Goal: Contribute content: Contribute content

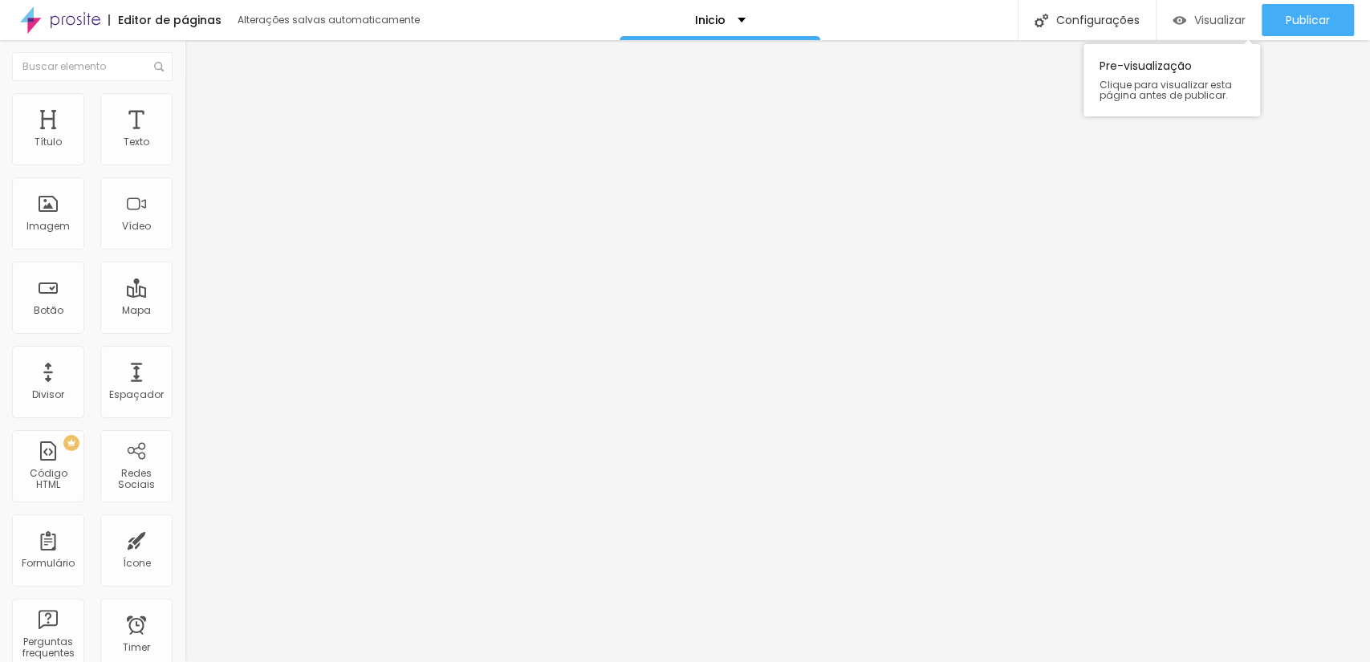
click at [1227, 15] on span "Visualizar" at bounding box center [1219, 20] width 51 height 13
click at [185, 161] on img at bounding box center [190, 166] width 11 height 11
click at [185, 109] on li "Avançado" at bounding box center [277, 117] width 185 height 16
type input "45"
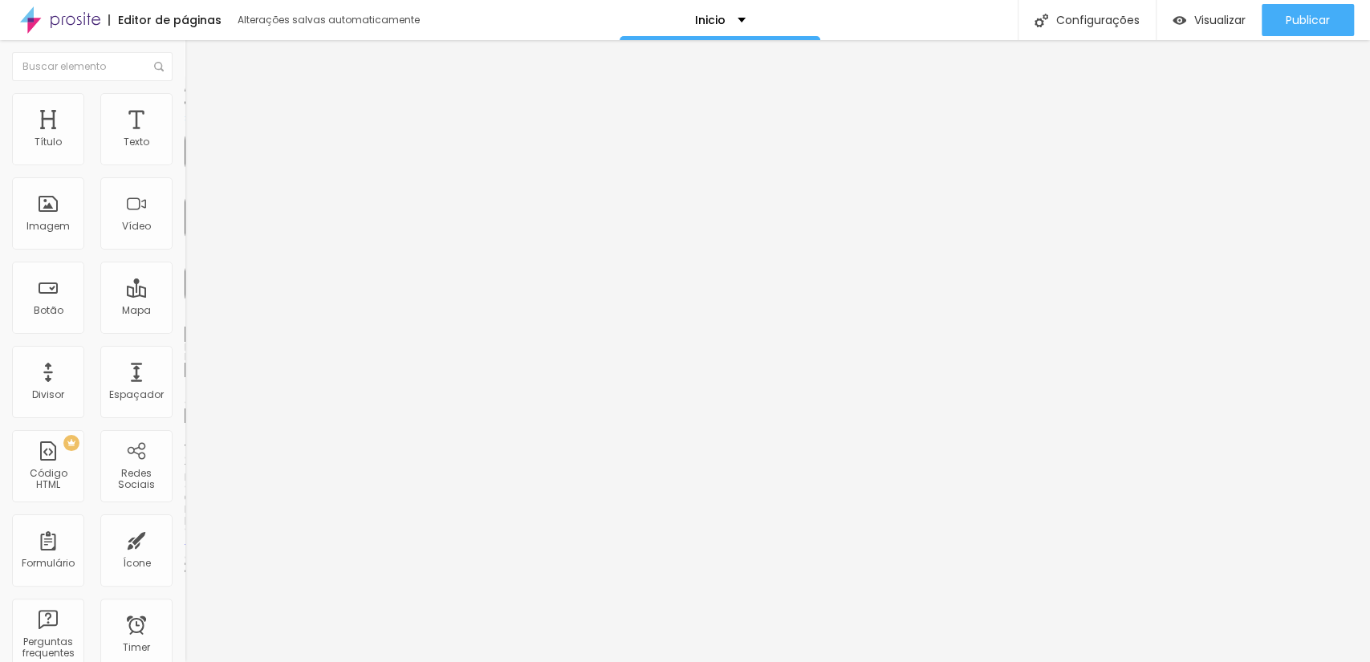
type input "35"
type input "30"
type input "25"
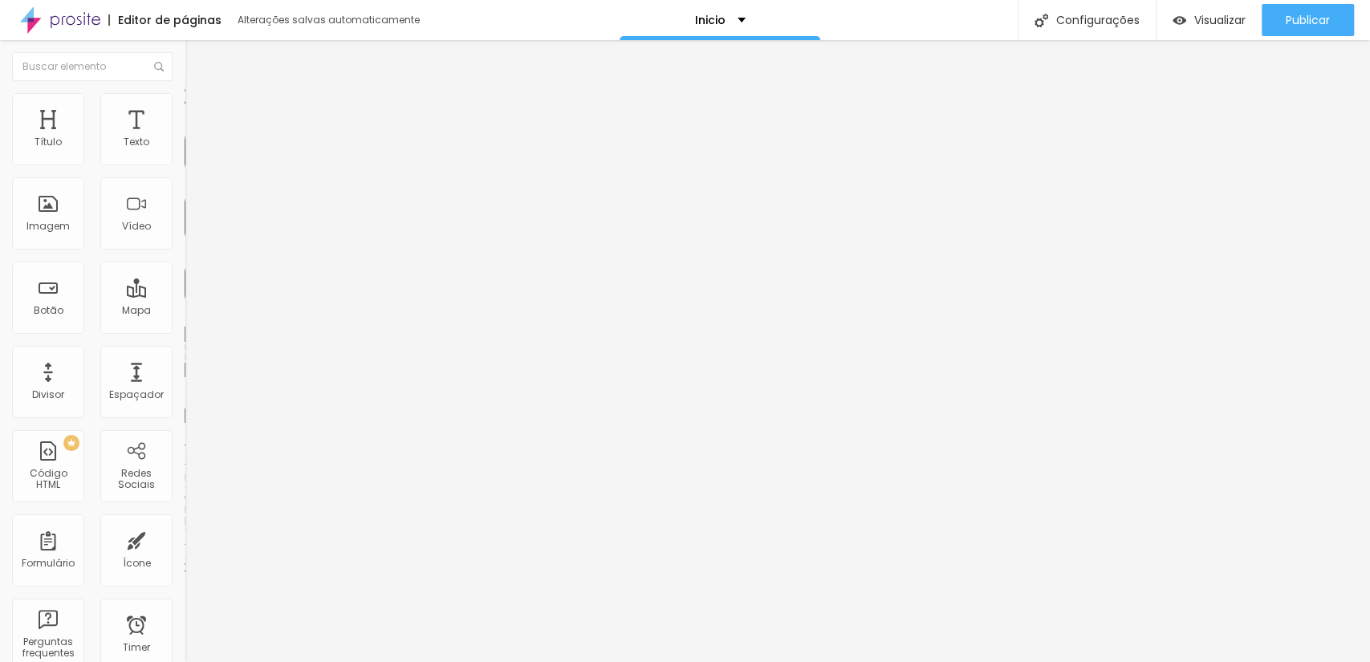
type input "25"
type input "15"
type input "10"
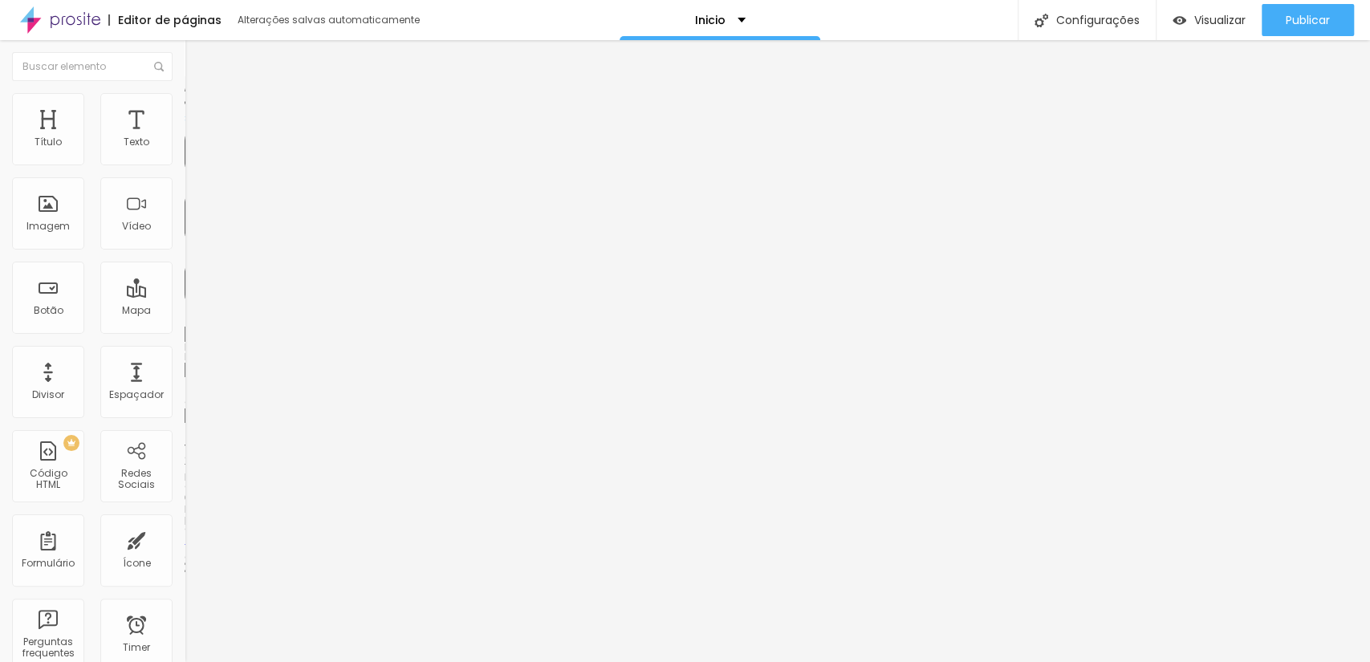
type input "5"
type input "0"
drag, startPoint x: 109, startPoint y: 157, endPoint x: 28, endPoint y: 184, distance: 85.5
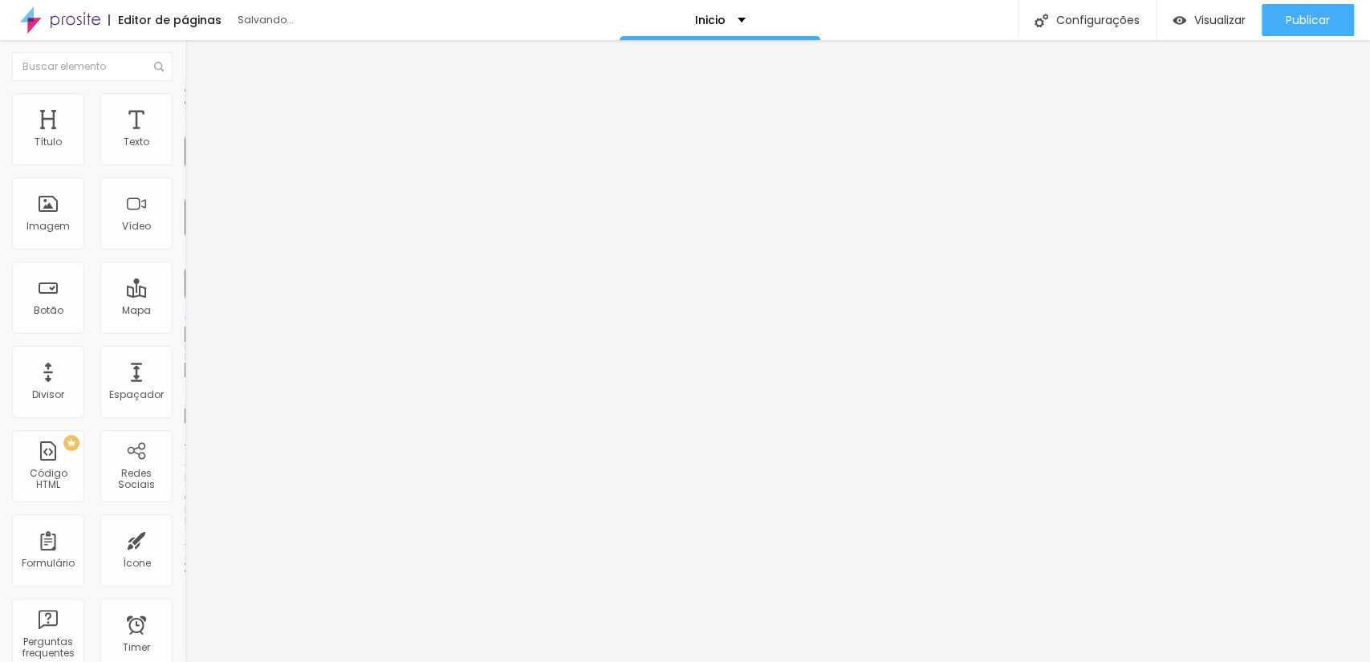
type input "0"
click at [185, 311] on input "range" at bounding box center [237, 317] width 104 height 13
click at [197, 59] on img "button" at bounding box center [203, 58] width 13 height 13
click at [185, 193] on span "Sólido" at bounding box center [200, 188] width 31 height 14
drag, startPoint x: 35, startPoint y: 164, endPoint x: 73, endPoint y: 159, distance: 38.8
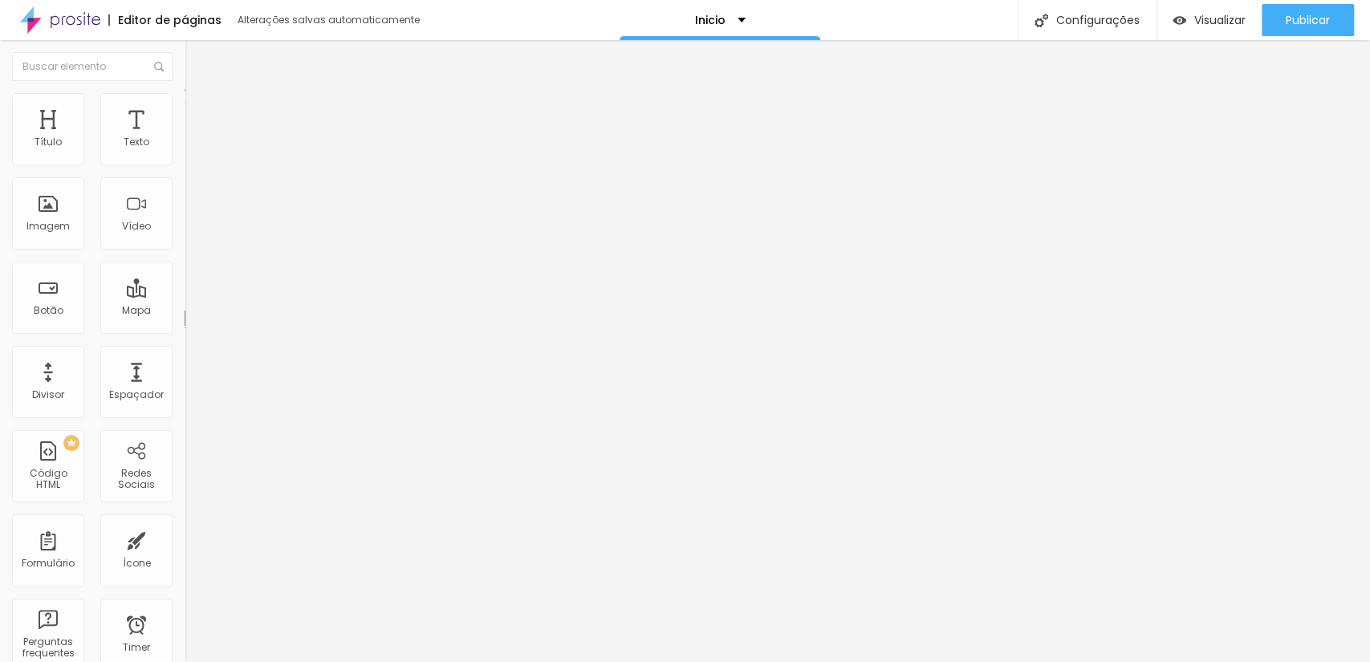
click at [185, 295] on div at bounding box center [277, 302] width 185 height 14
type input "32"
type input "96"
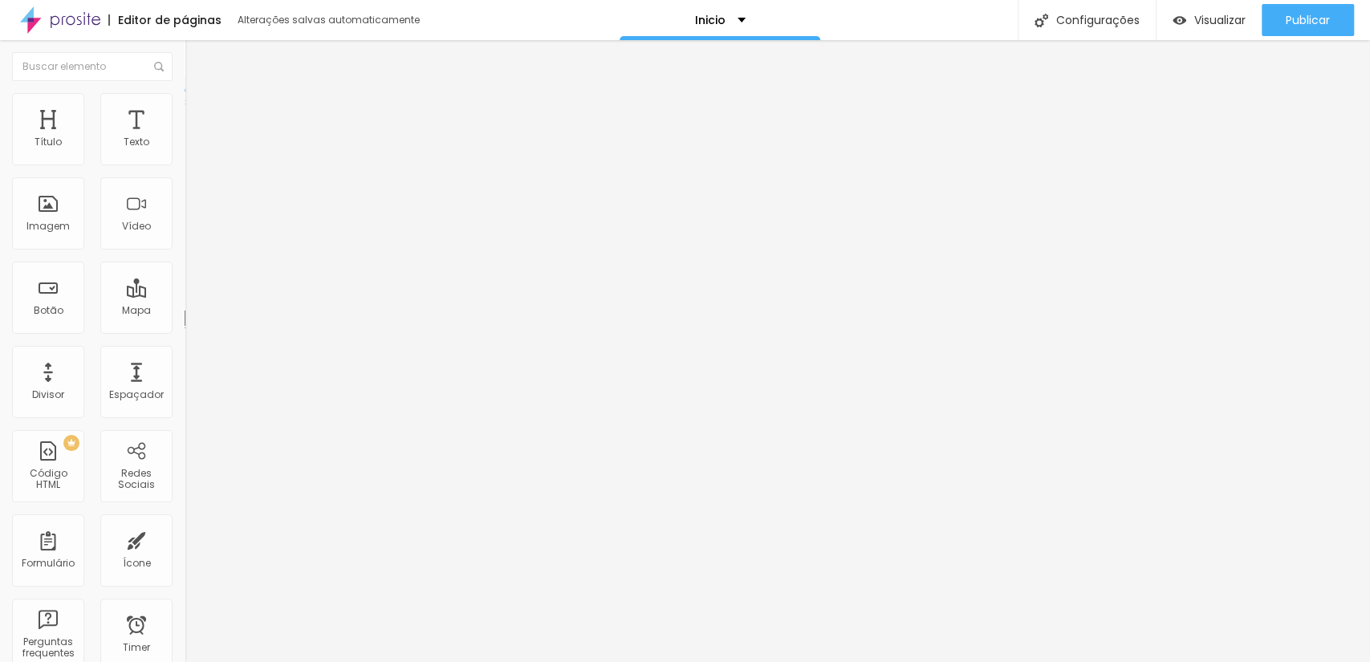
type input "252"
type input "257"
type input "266"
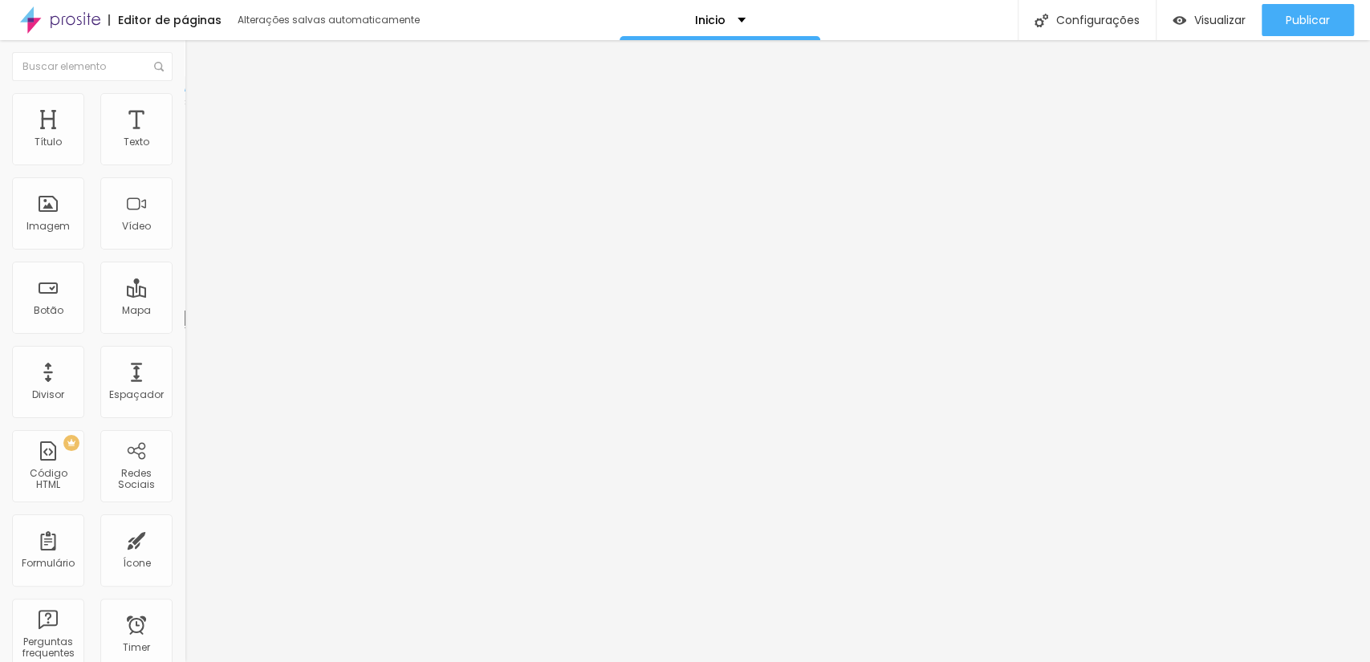
type input "266"
type input "271"
type input "285"
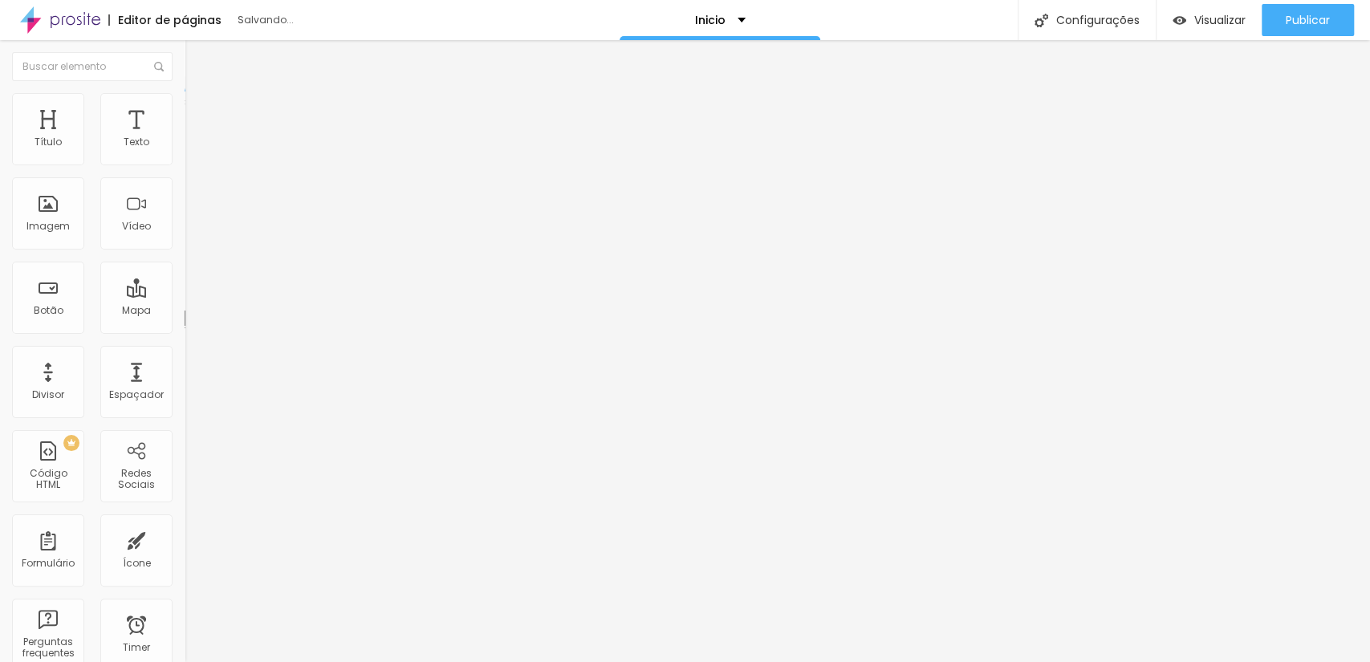
type input "298"
type input "308"
type input "317"
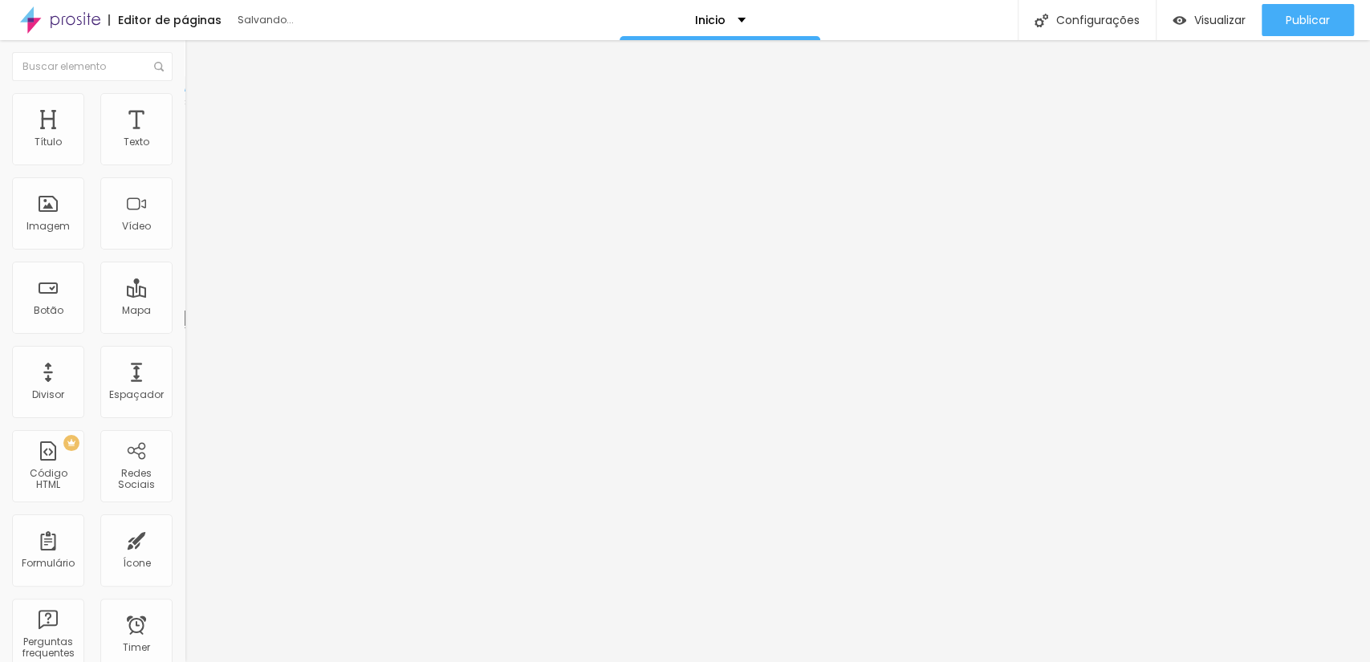
type input "317"
type input "321"
type input "326"
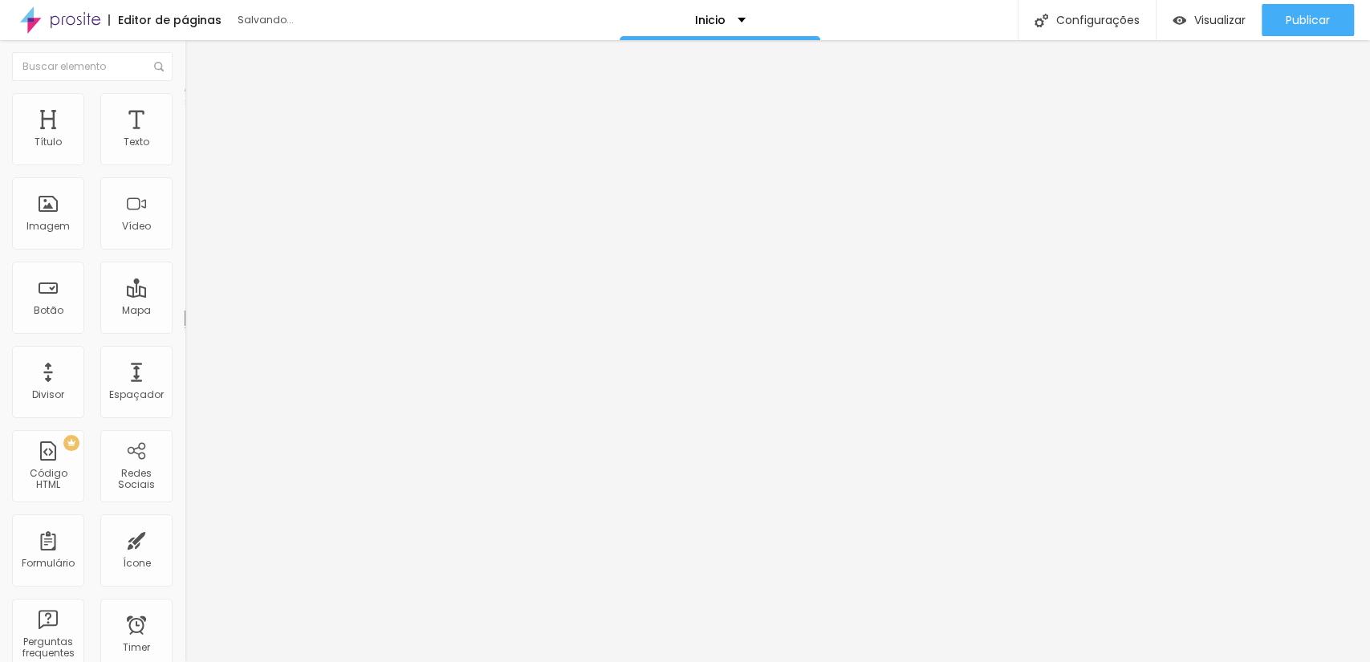
type input "335"
type input "340"
type input "344"
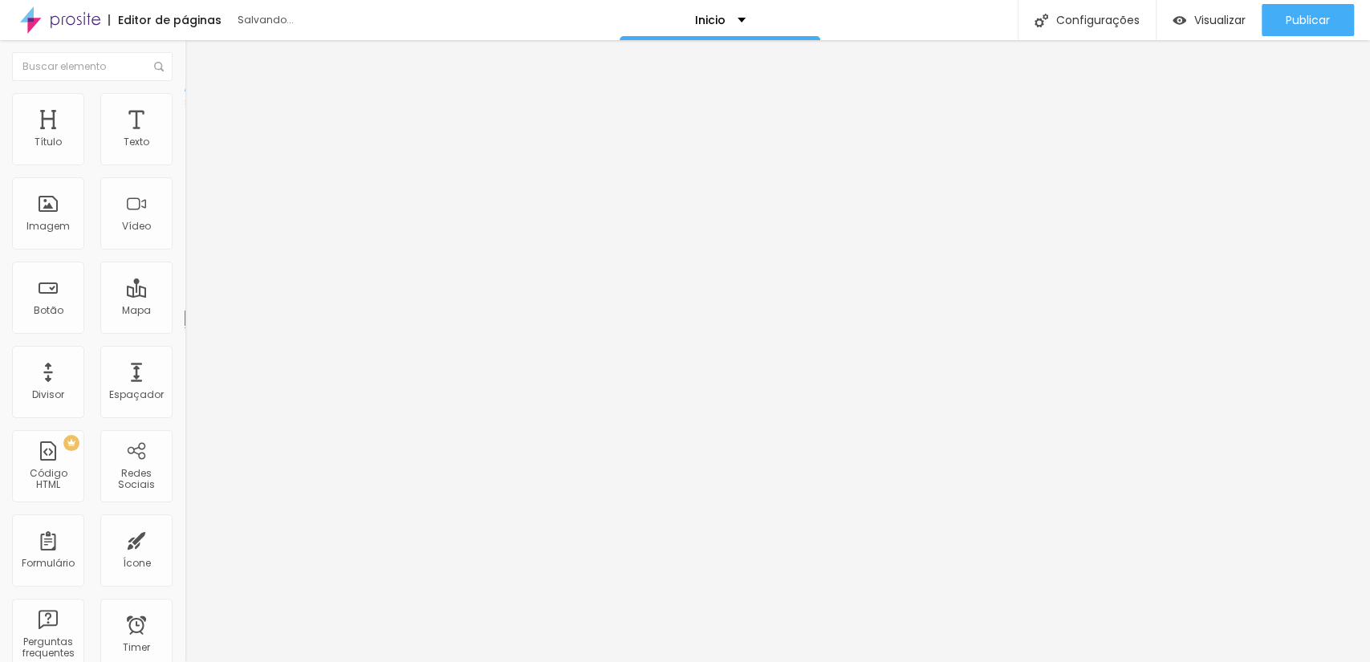
type input "344"
type input "335"
type input "312"
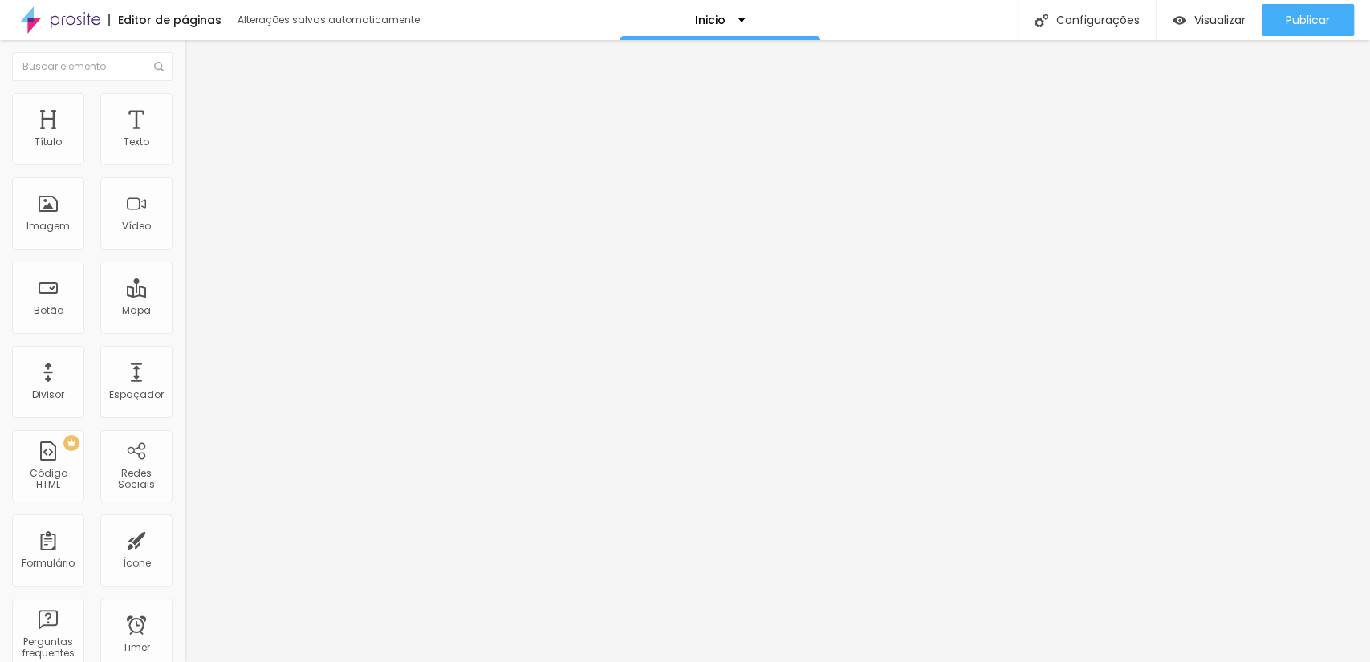
type input "294"
type input "285"
type input "280"
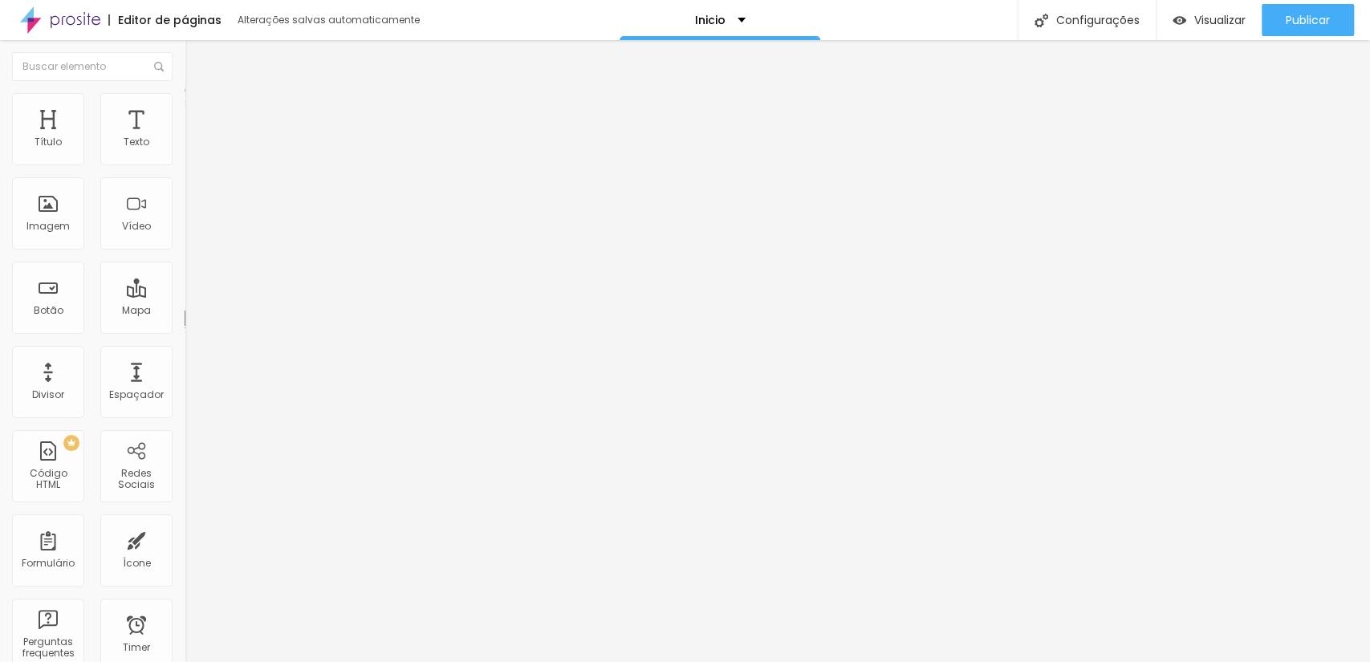
type input "280"
type input "275"
type input "257"
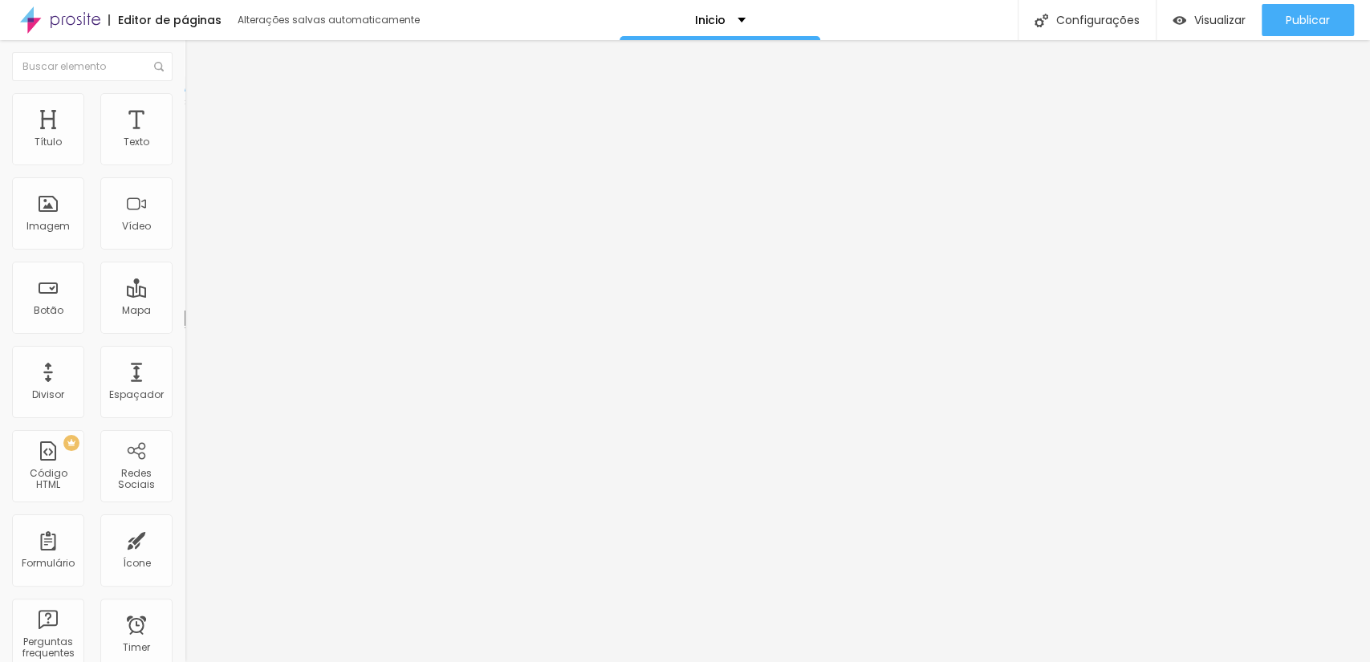
type input "202"
type input "197"
type input "193"
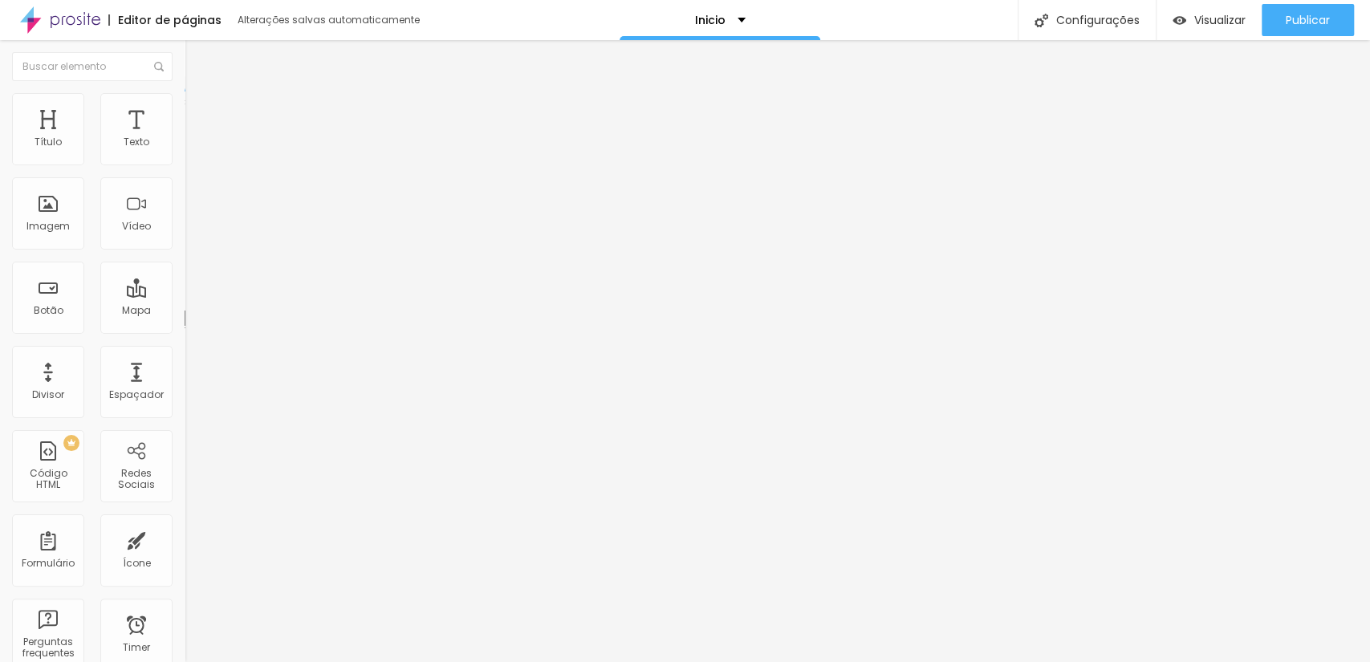
type input "193"
type input "188"
type input "184"
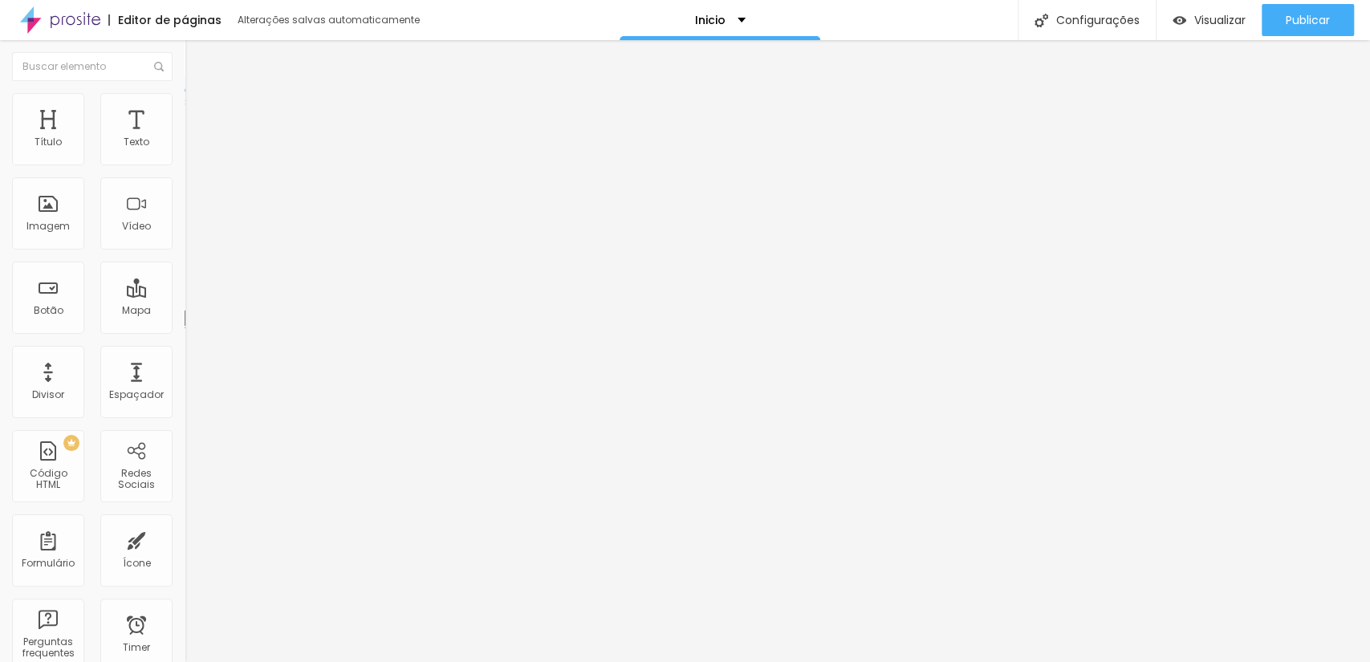
type input "170"
type input "152"
type input "156"
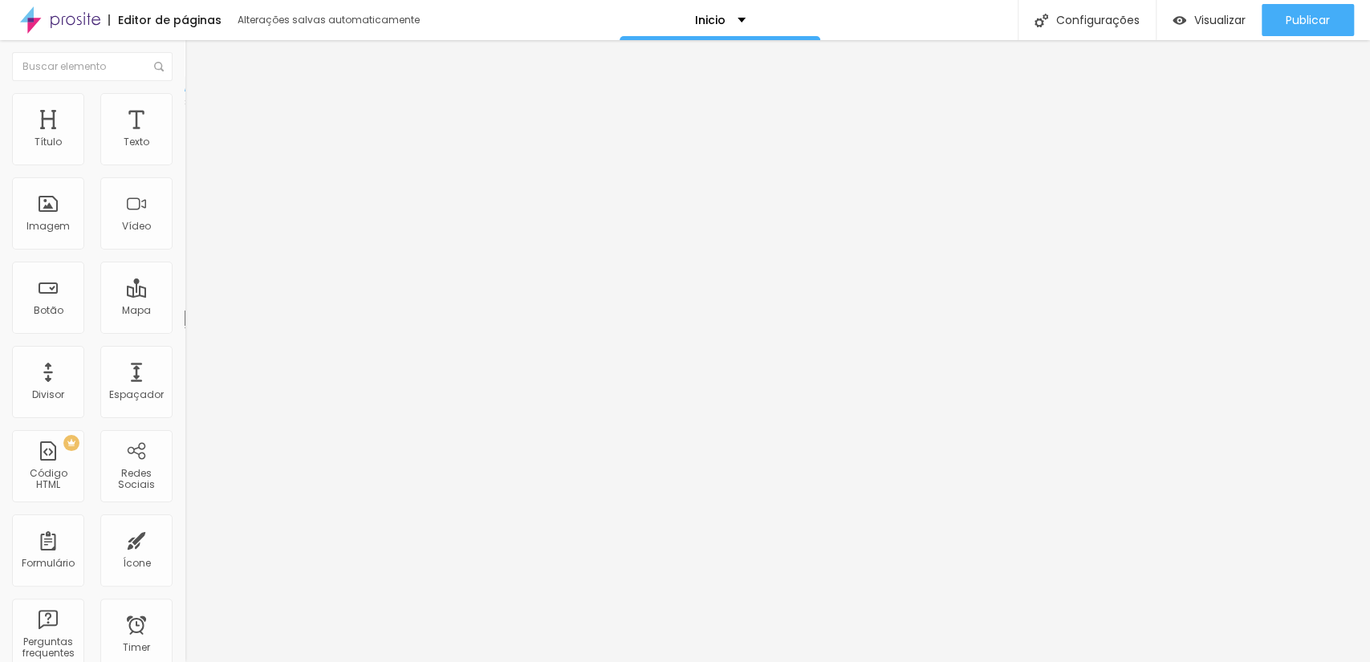
type input "156"
type input "161"
type input "165"
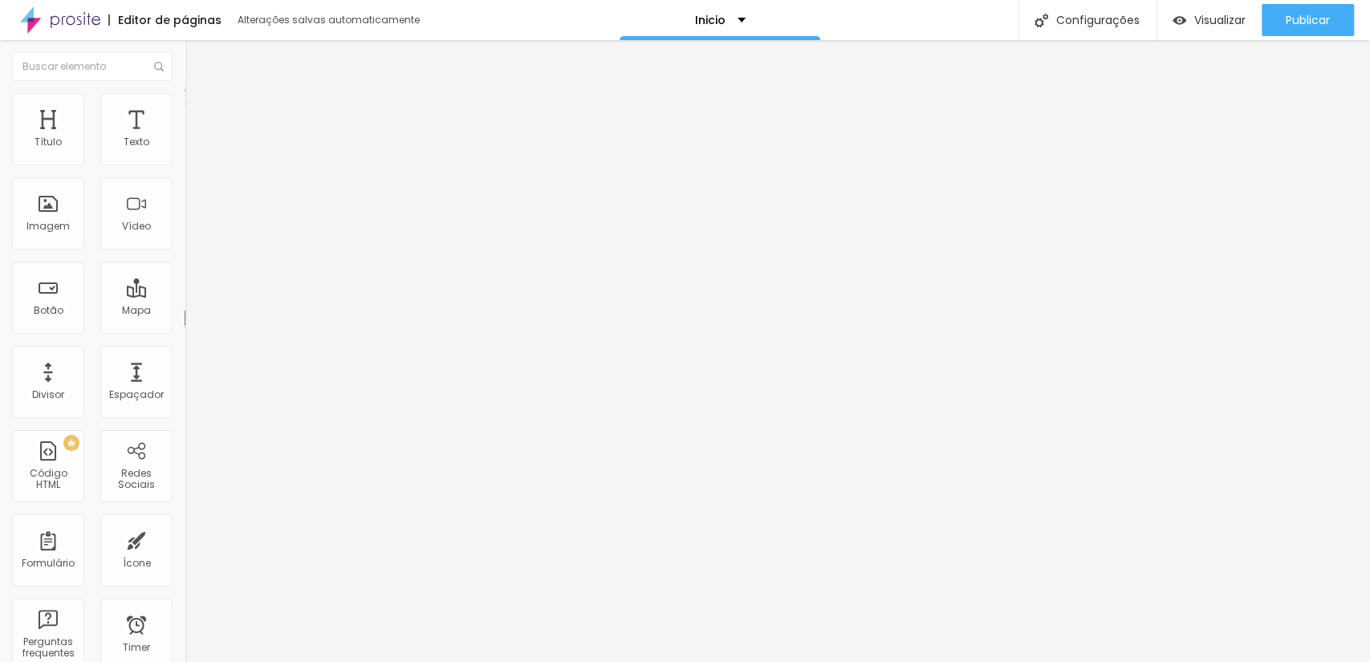
type input "184"
type input "188"
type input "193"
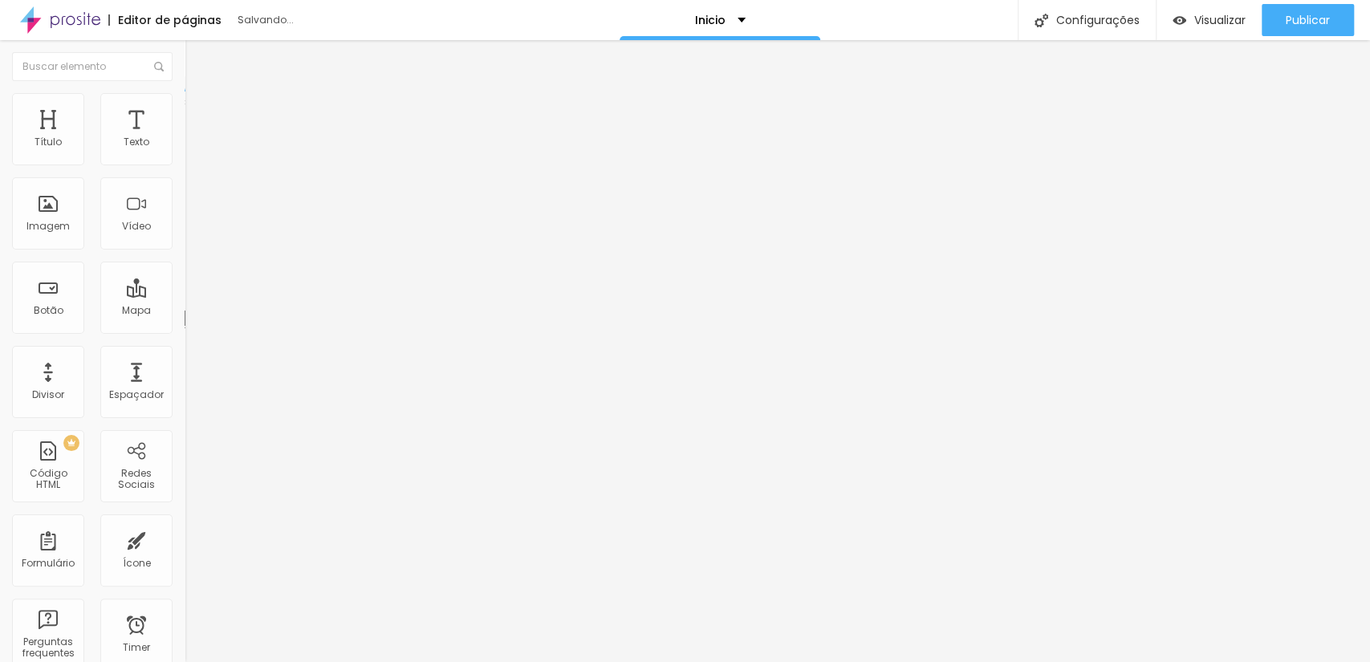
type input "193"
type input "197"
type input "202"
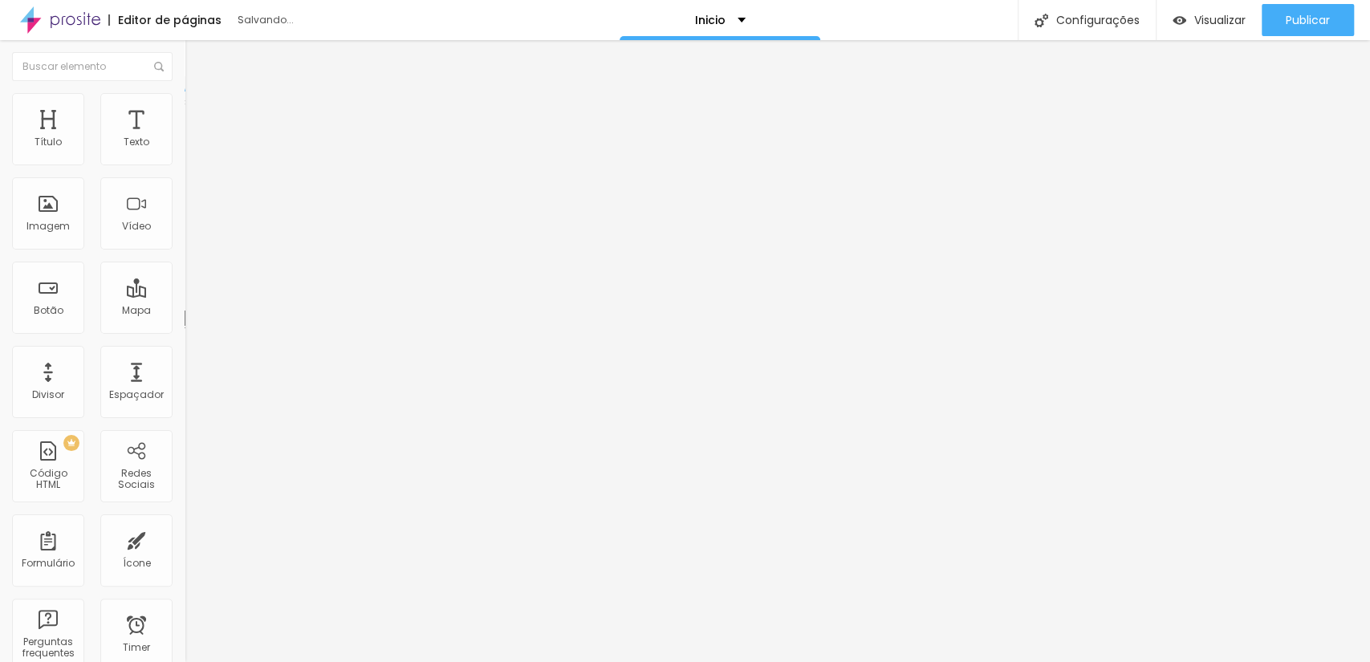
type input "207"
type input "211"
type input "216"
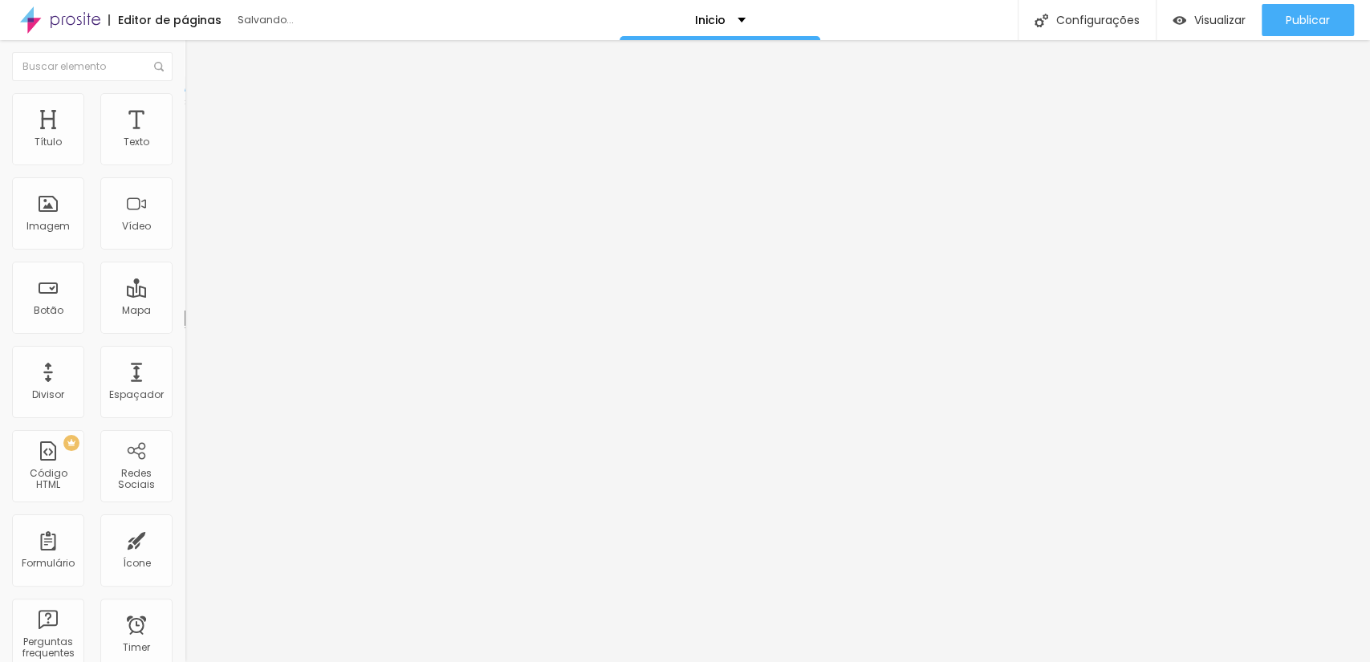
type input "216"
type input "220"
type input "234"
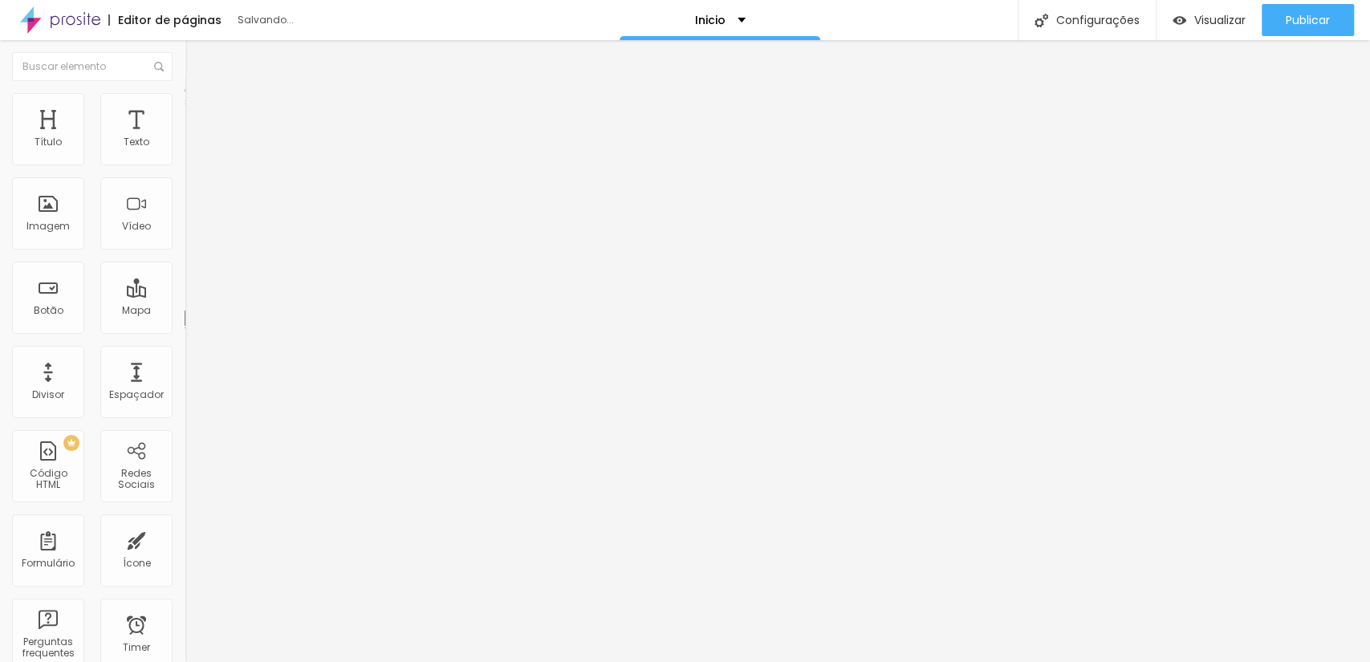
type input "248"
type input "262"
drag, startPoint x: 39, startPoint y: 159, endPoint x: 75, endPoint y: 178, distance: 40.2
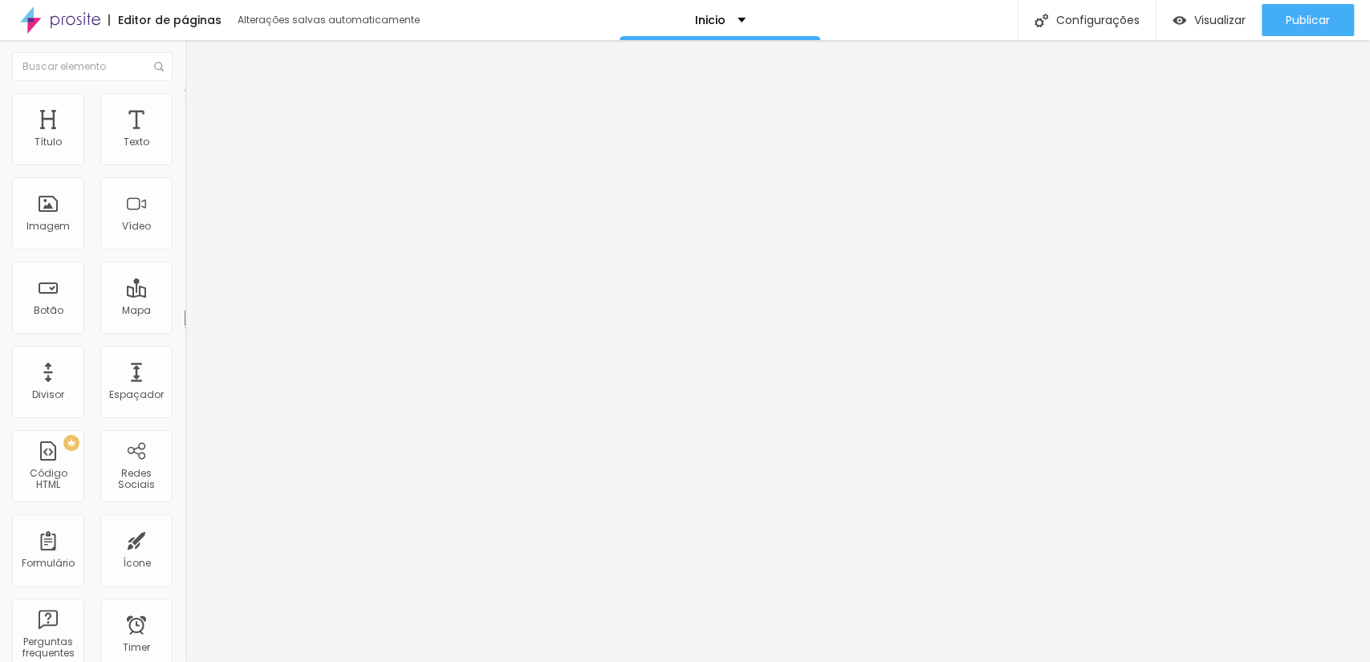
type input "262"
click at [185, 295] on input "range" at bounding box center [237, 301] width 104 height 13
type input "101"
type input "156"
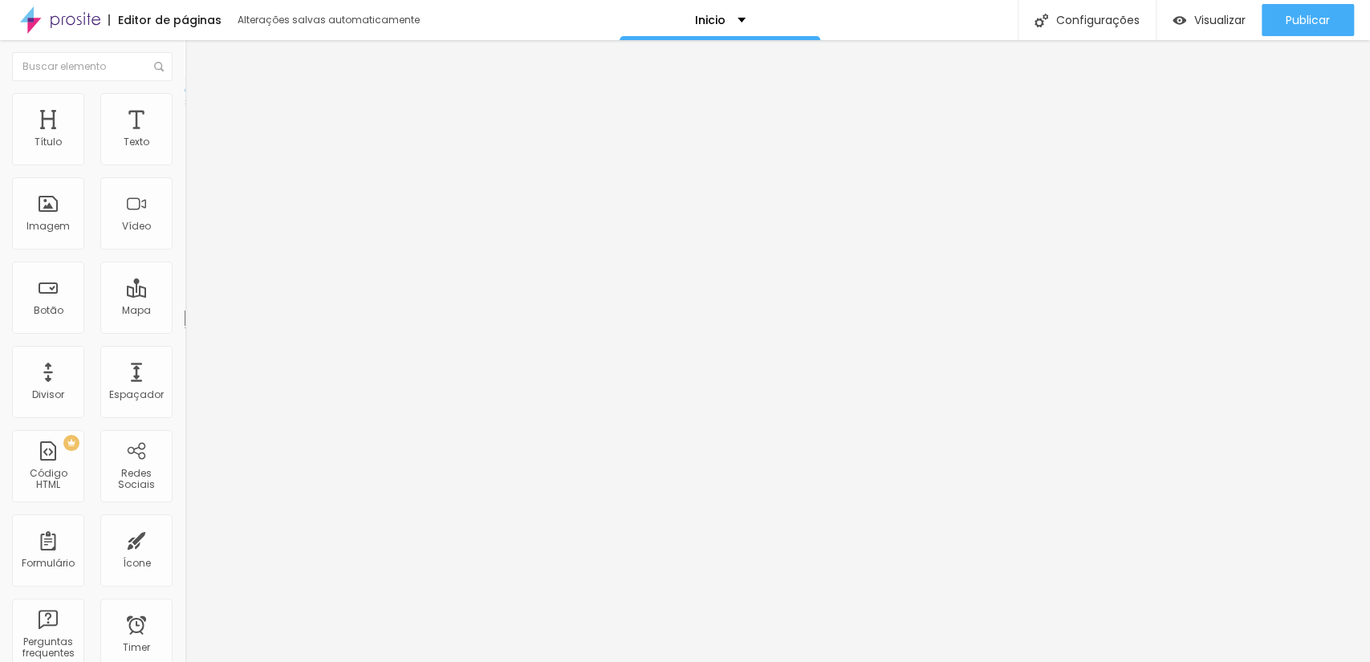
type input "156"
type input "202"
type input "211"
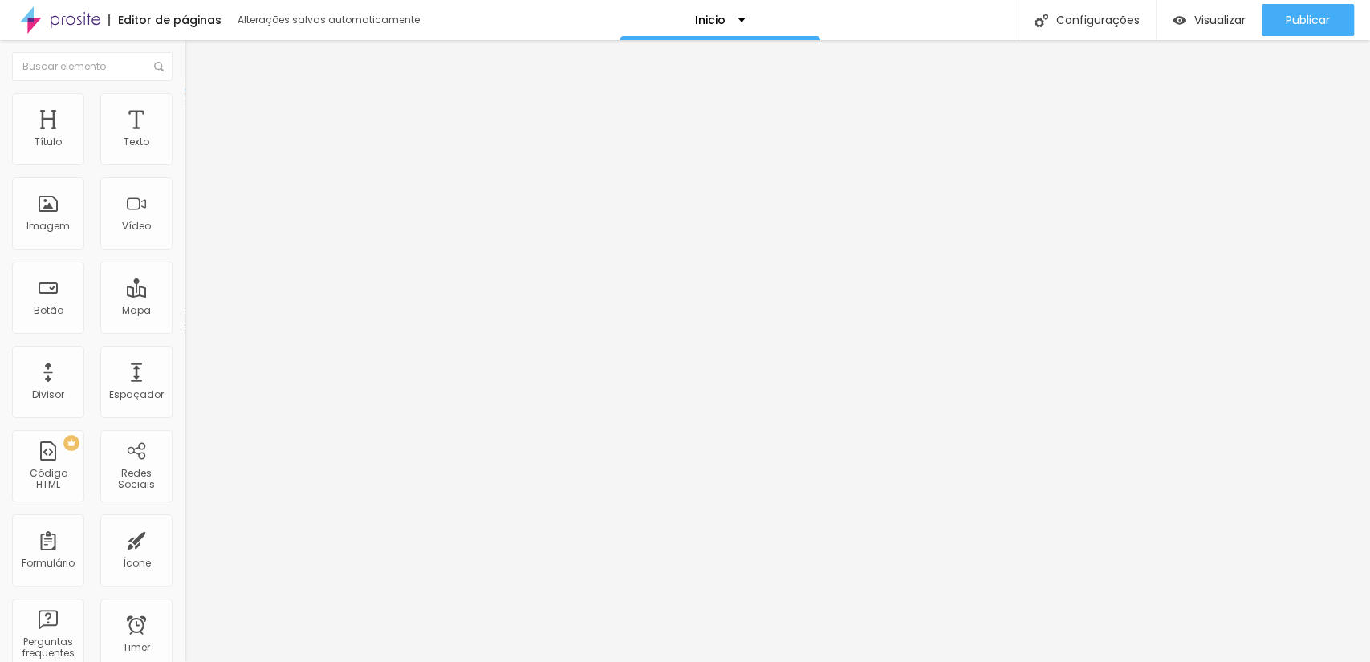
type input "207"
type input "197"
type input "188"
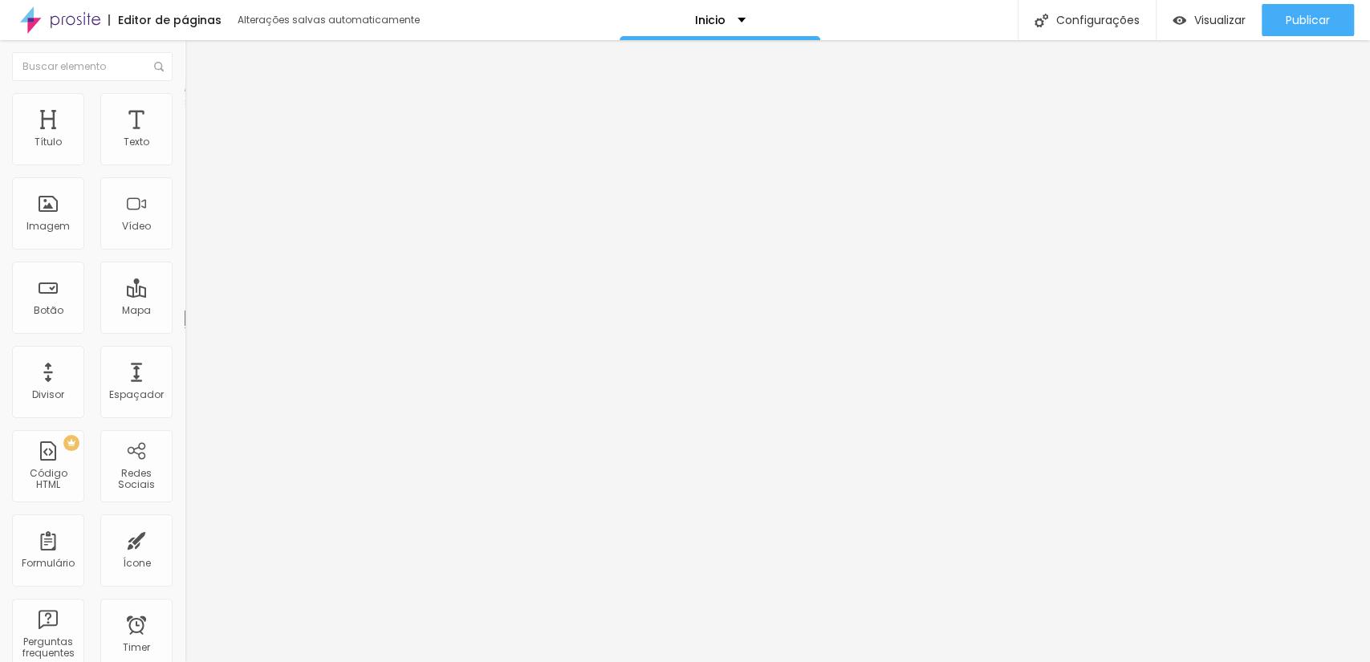
type input "188"
type input "179"
type input "174"
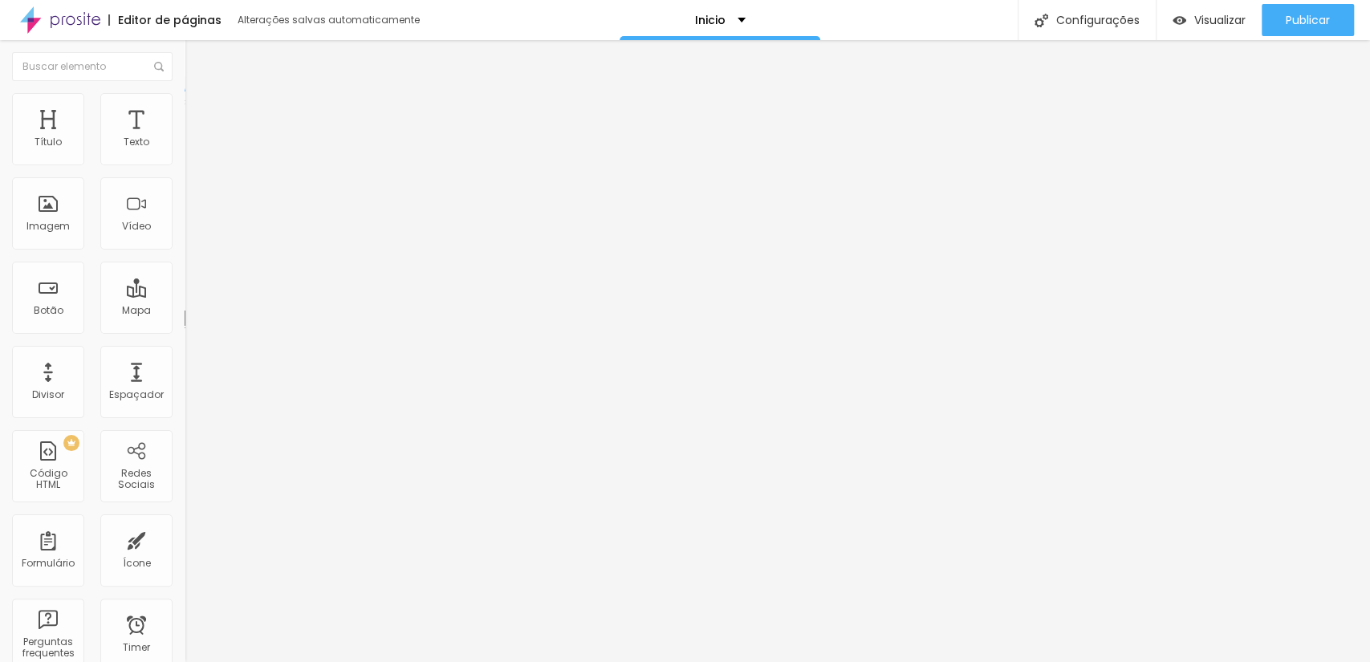
type input "161"
type input "147"
drag, startPoint x: 41, startPoint y: 157, endPoint x: 57, endPoint y: 169, distance: 20.6
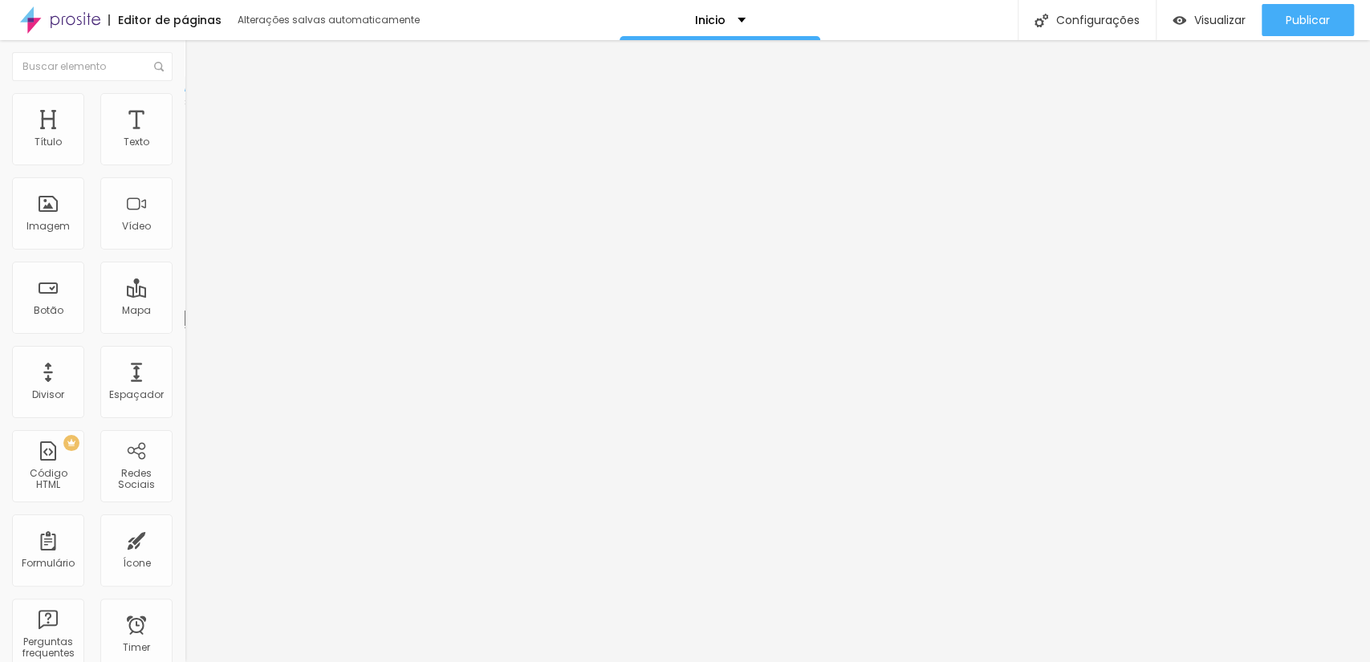
type input "147"
click at [185, 295] on input "range" at bounding box center [237, 301] width 104 height 13
click at [185, 104] on li "Estilo" at bounding box center [277, 101] width 185 height 16
type input "130"
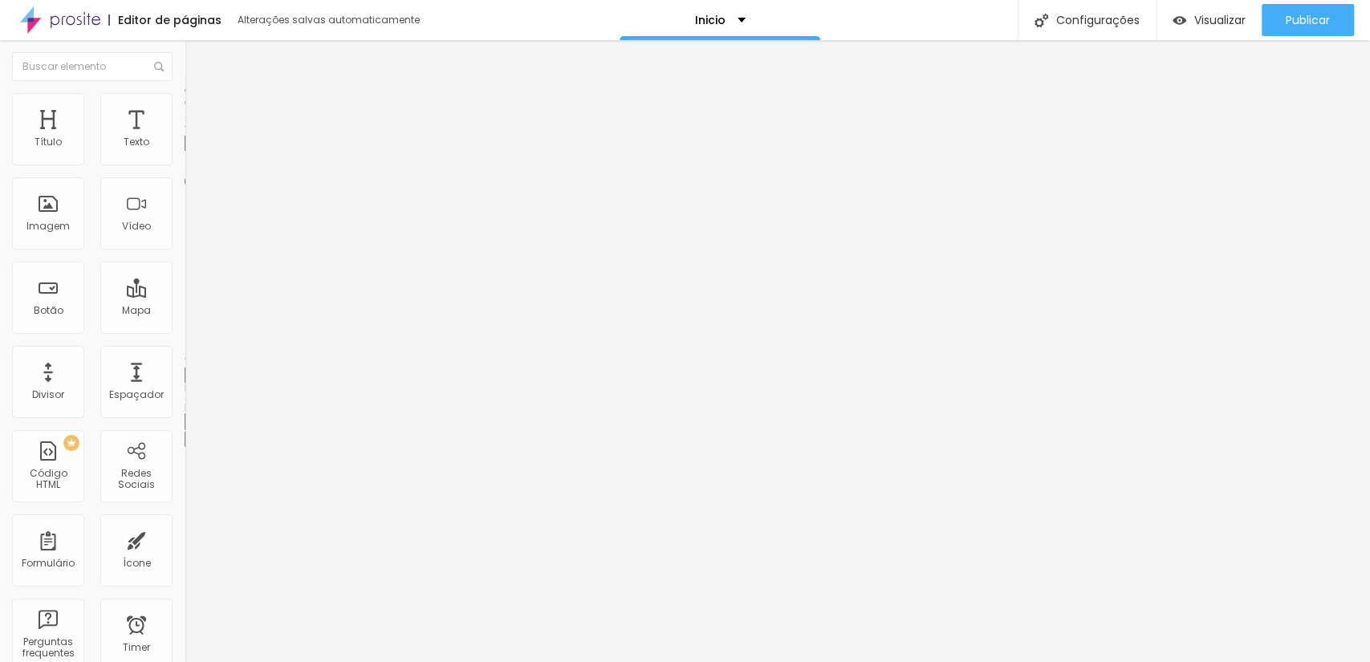
type input "140"
type input "150"
type input "160"
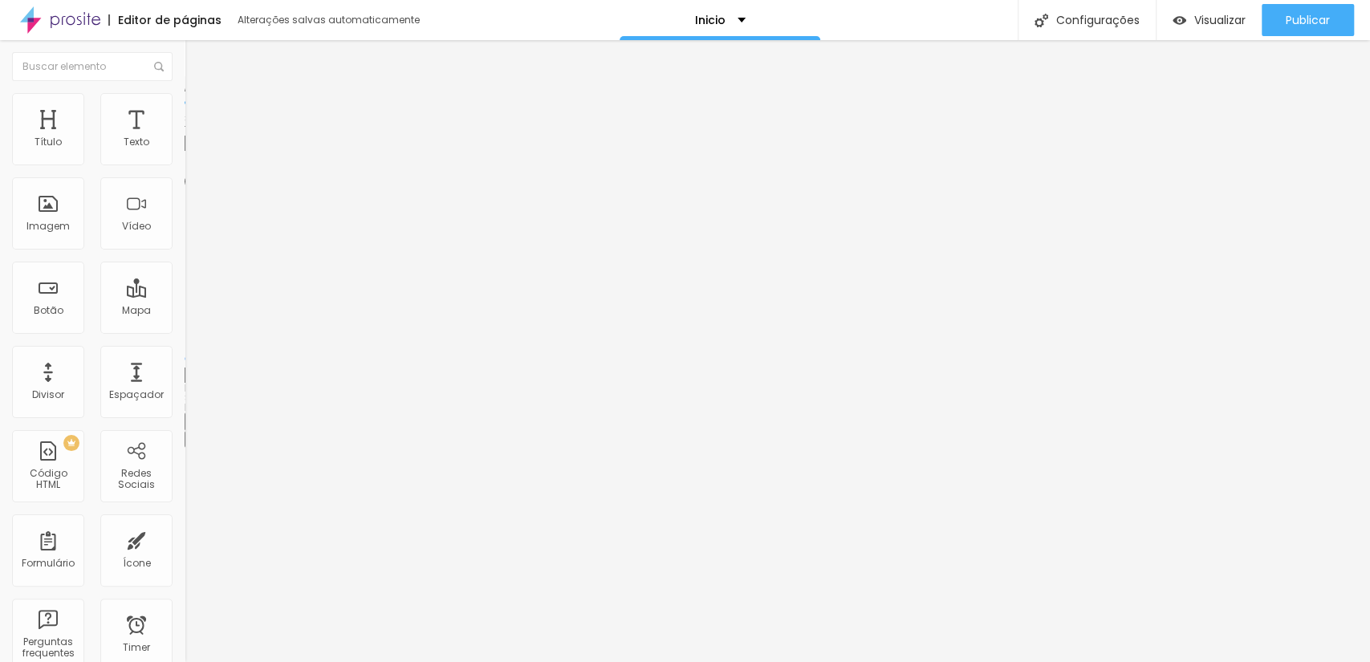
type input "160"
type input "170"
type input "180"
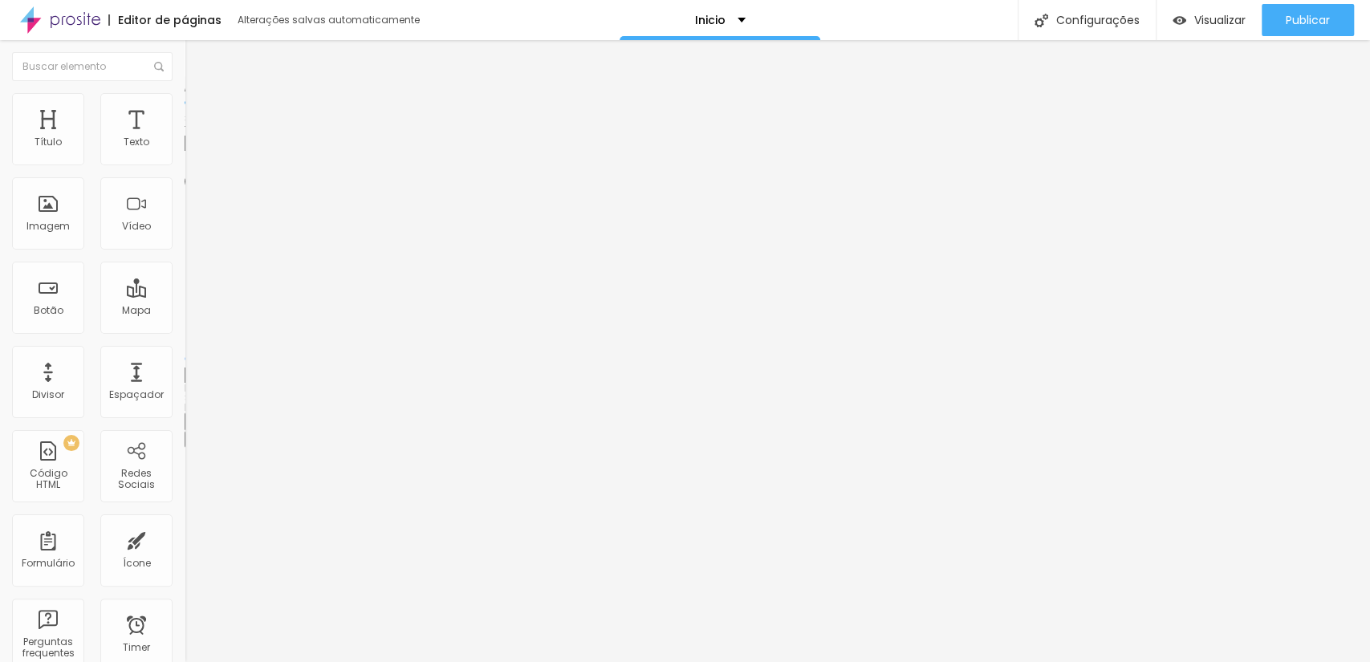
type input "190"
type input "200"
type input "210"
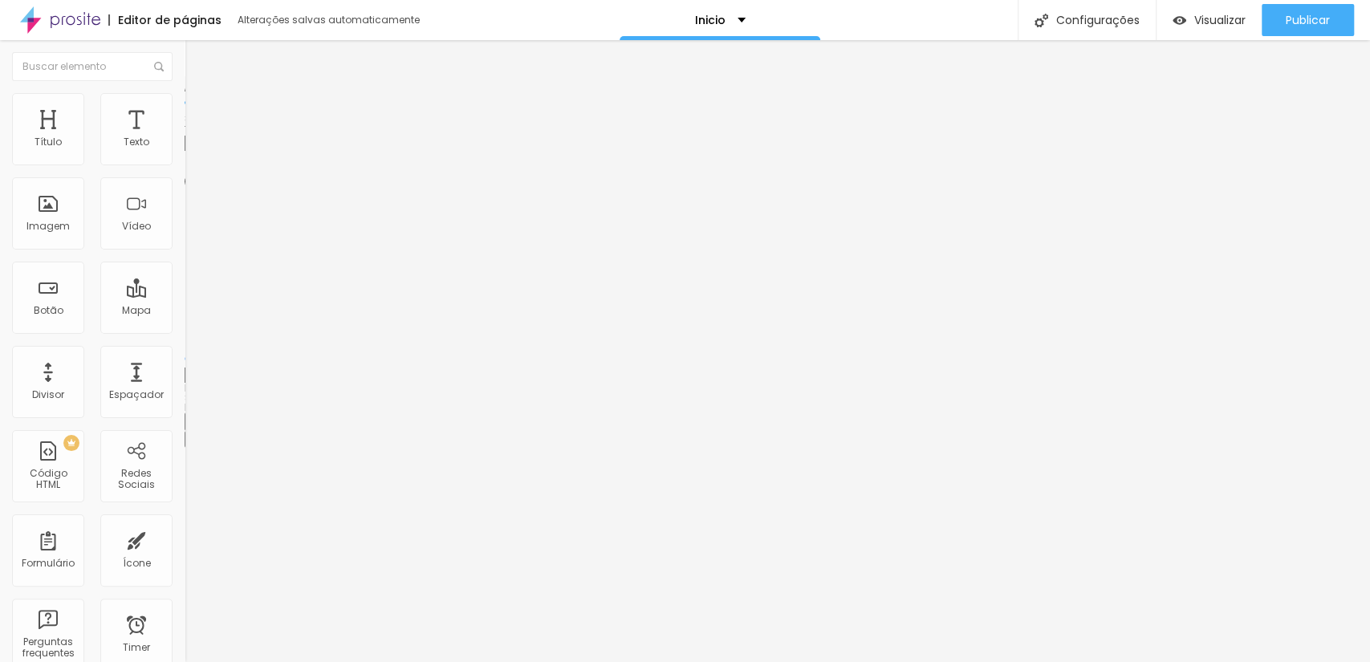
type input "210"
type input "220"
type input "230"
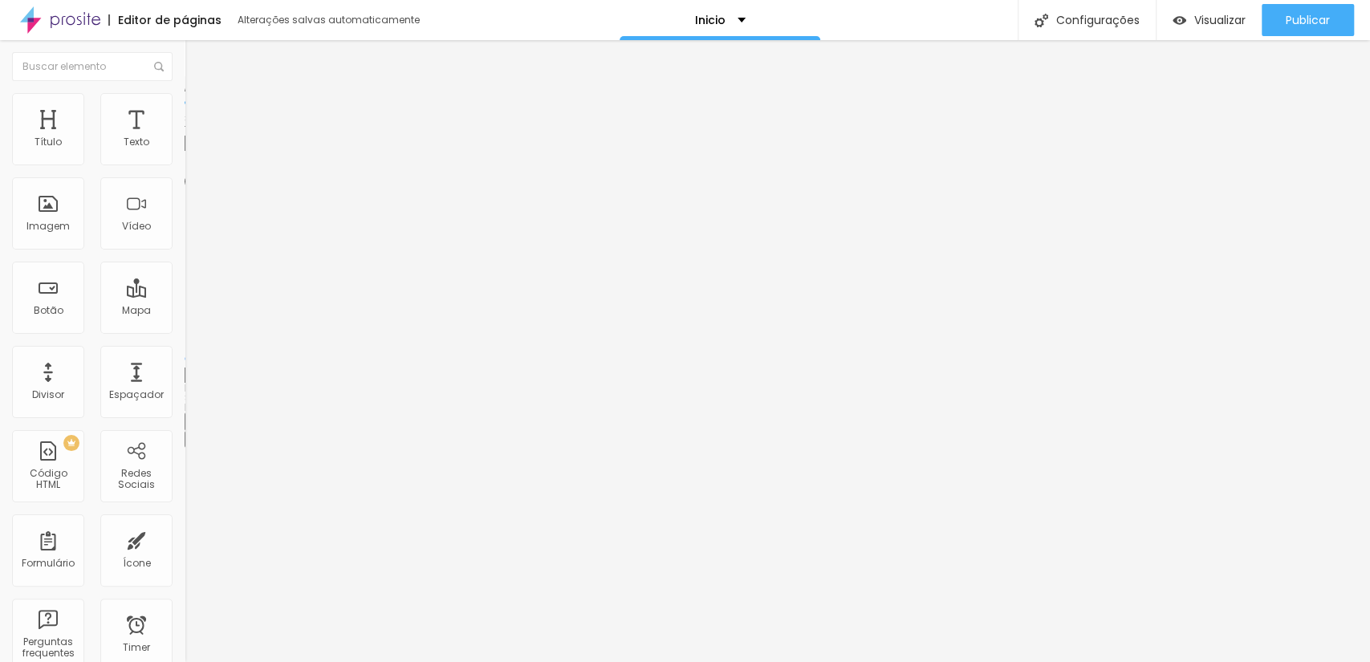
type input "240"
type input "260"
type input "280"
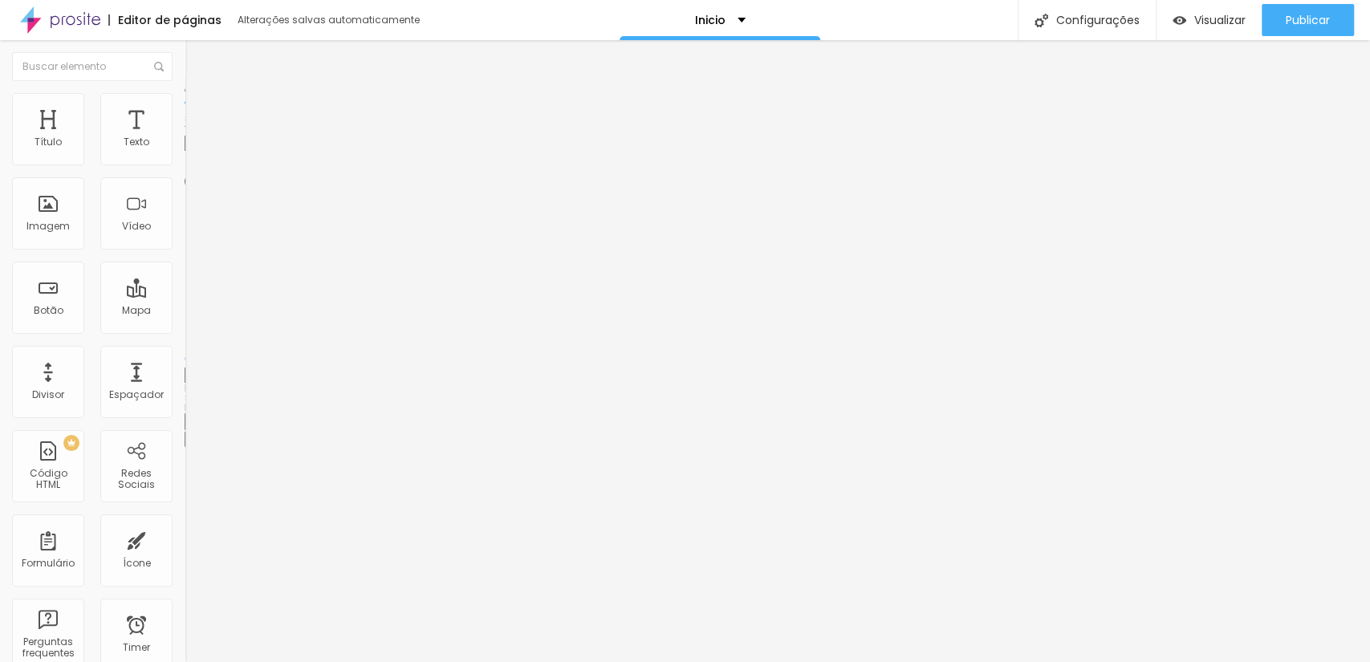
type input "280"
type input "300"
type input "330"
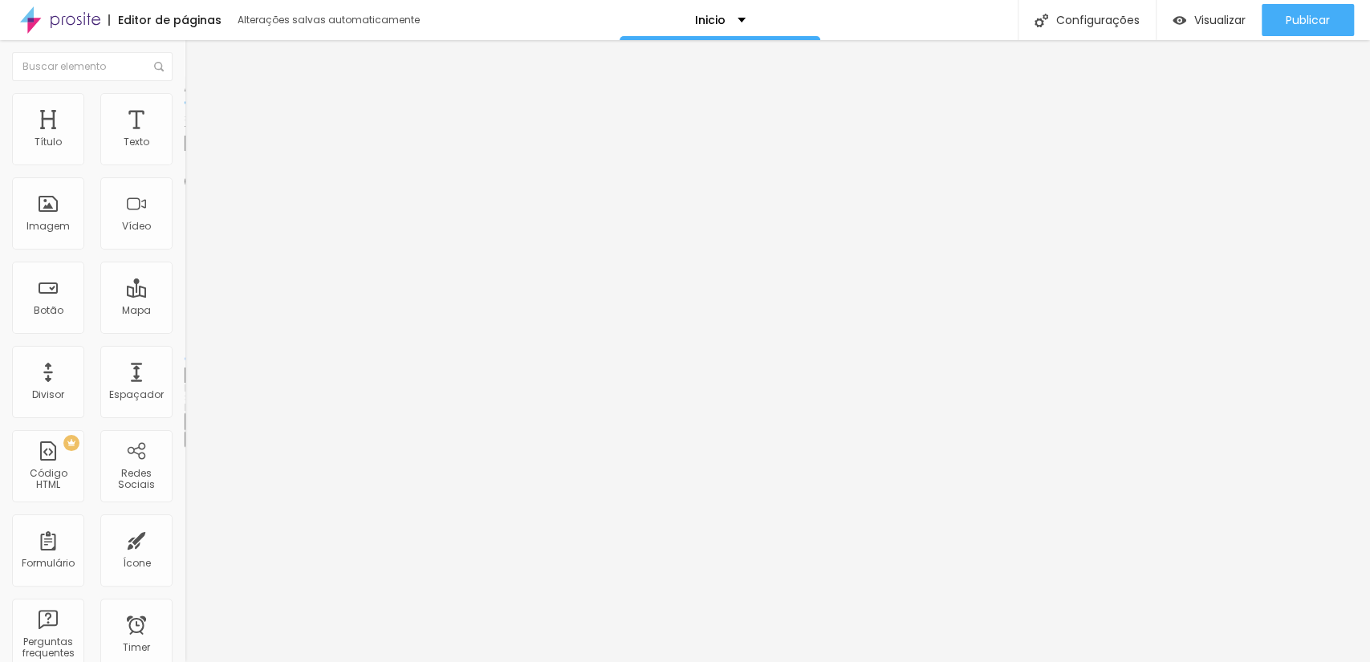
type input "340"
type input "350"
type input "370"
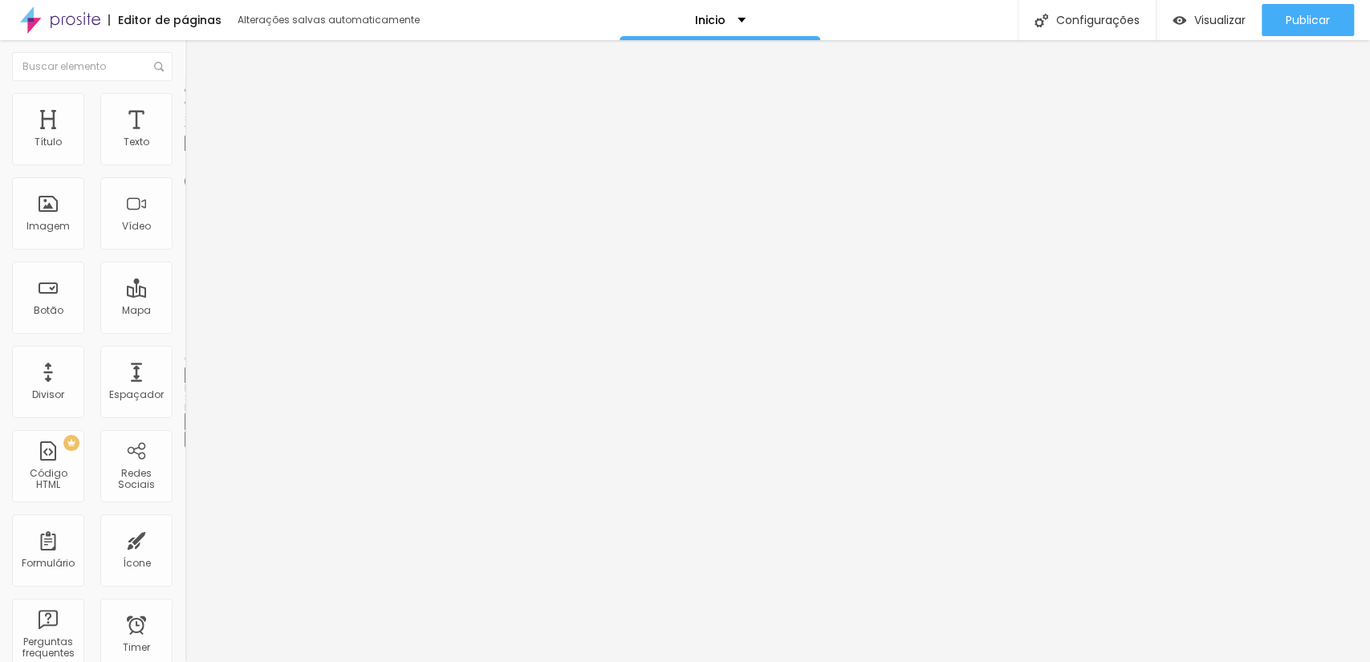
type input "370"
type input "390"
type input "400"
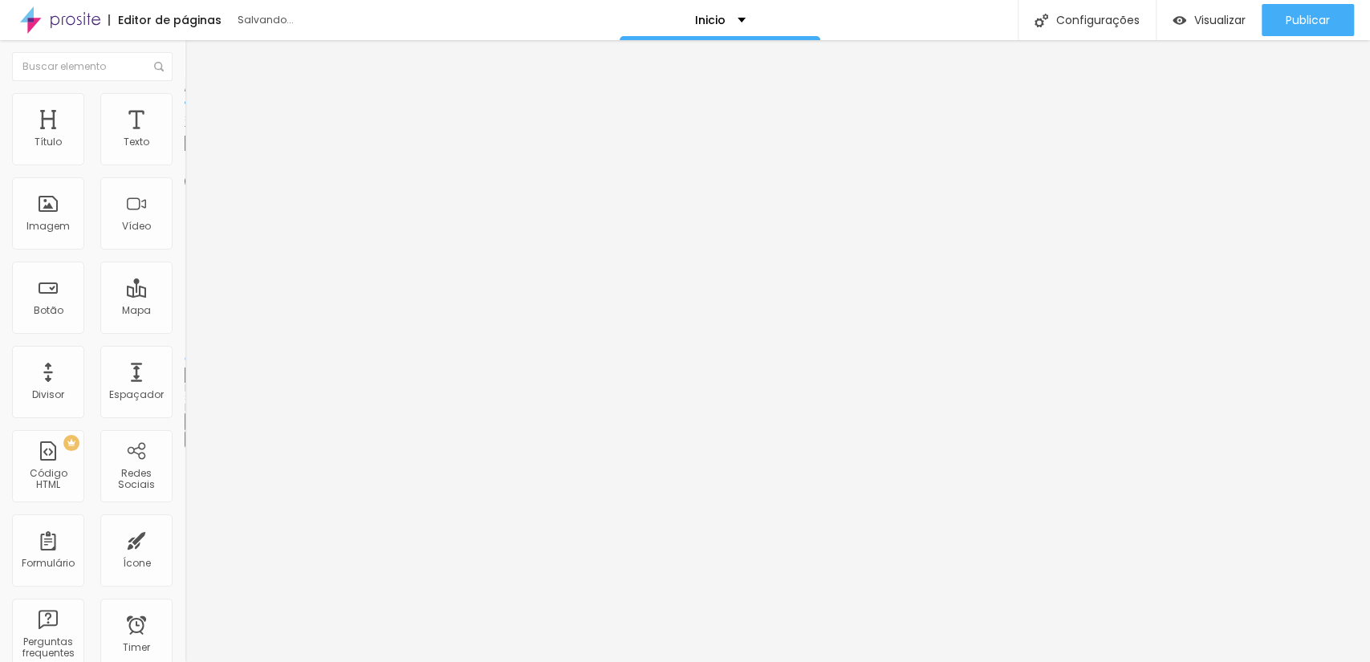
type input "330"
type input "290"
type input "270"
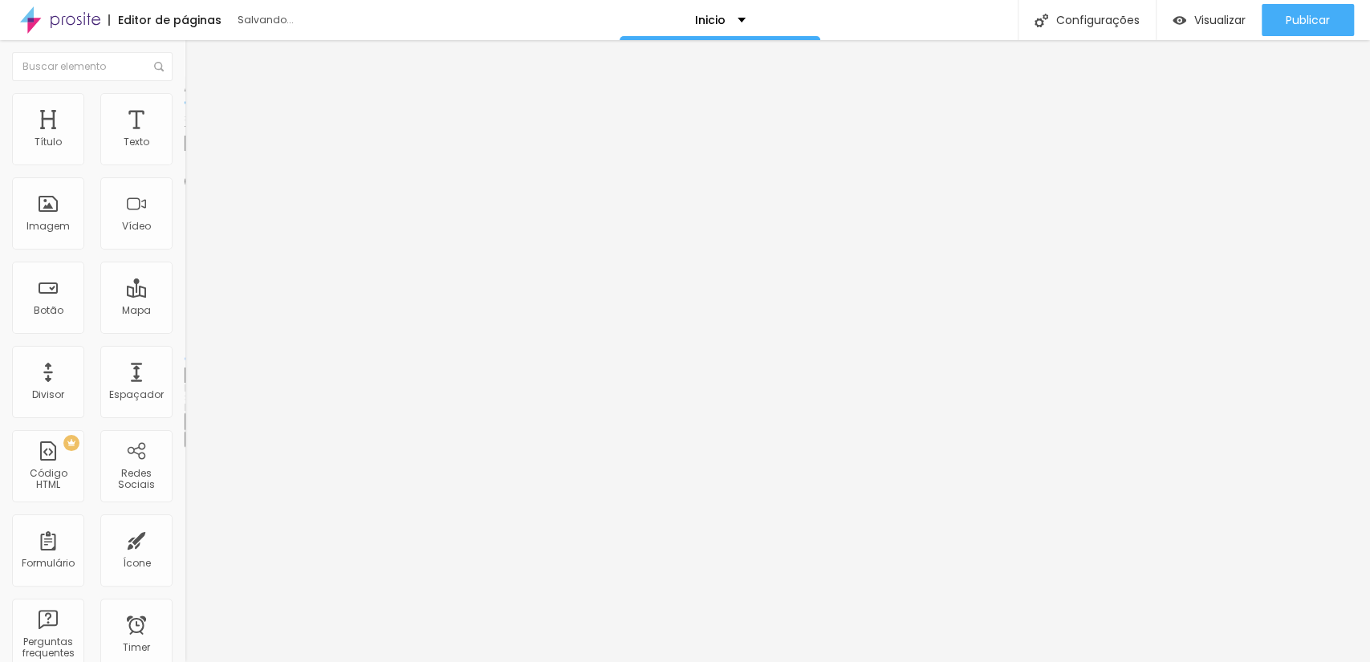
type input "270"
type input "250"
type input "260"
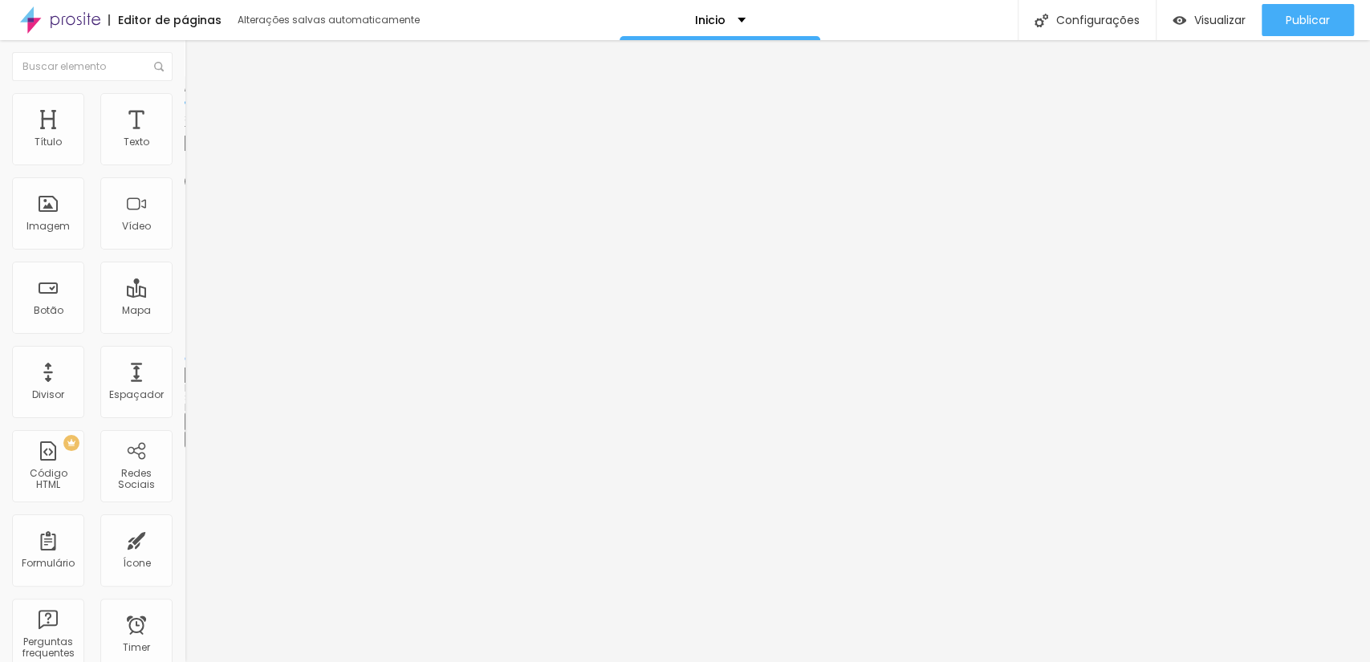
type input "270"
type input "290"
type input "310"
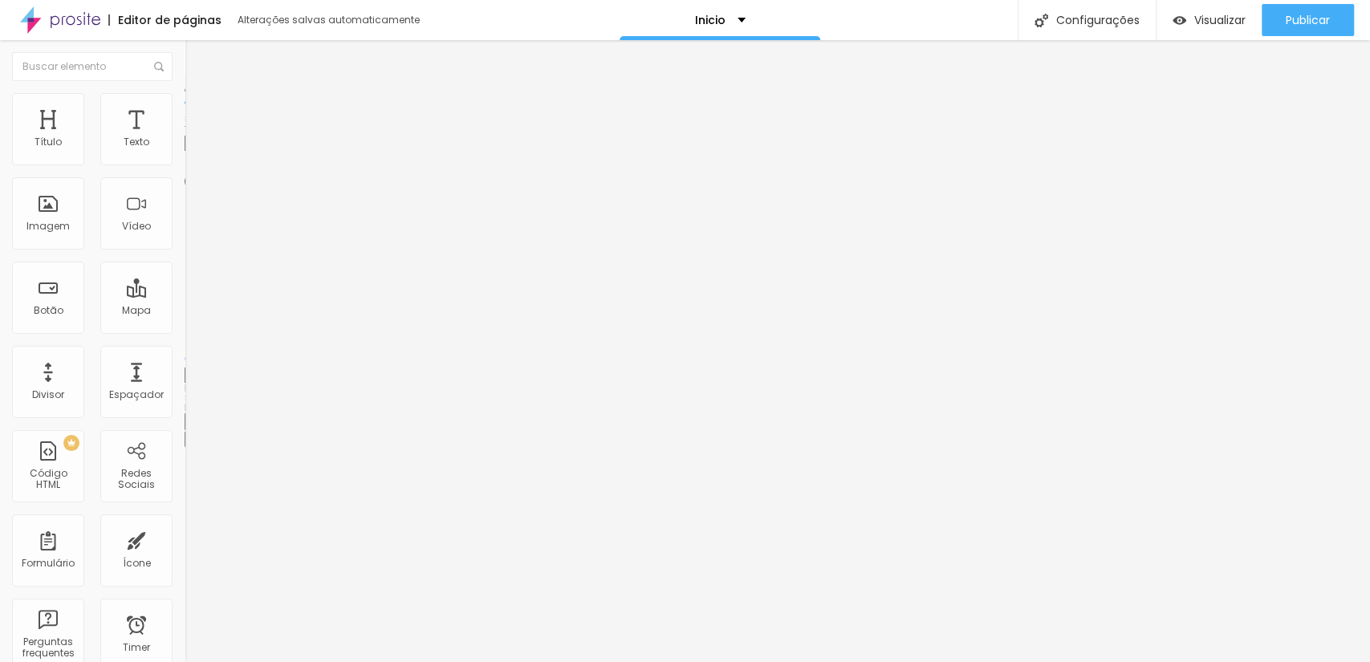
drag, startPoint x: 24, startPoint y: 175, endPoint x: 47, endPoint y: 176, distance: 22.5
type input "310"
click at [185, 165] on input "range" at bounding box center [237, 158] width 104 height 13
type input "156"
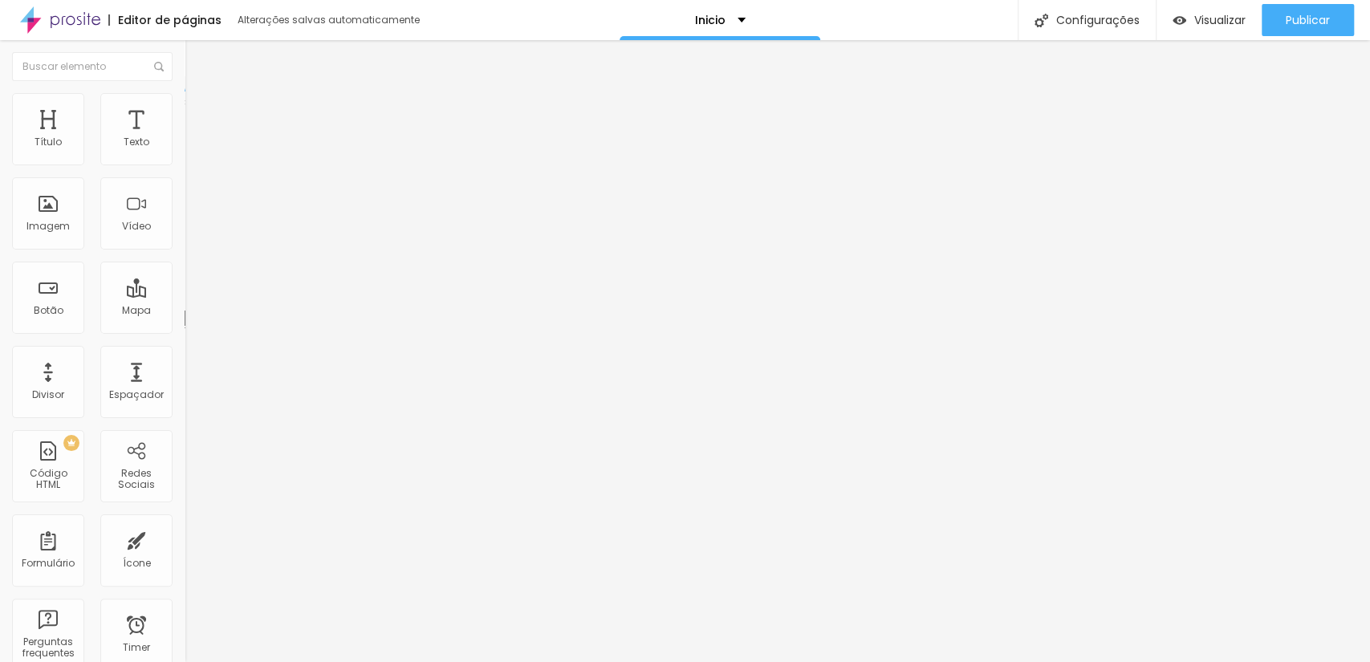
type input "142"
type input "133"
type input "129"
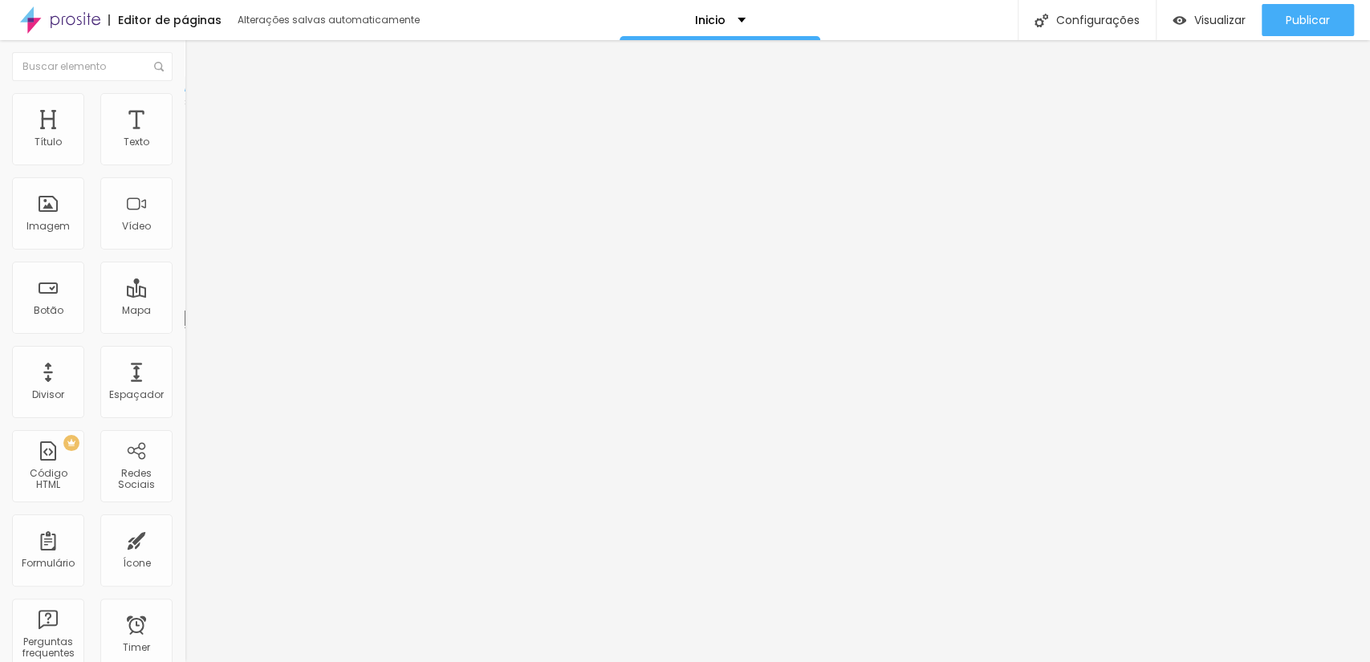
type input "129"
type input "124"
type input "115"
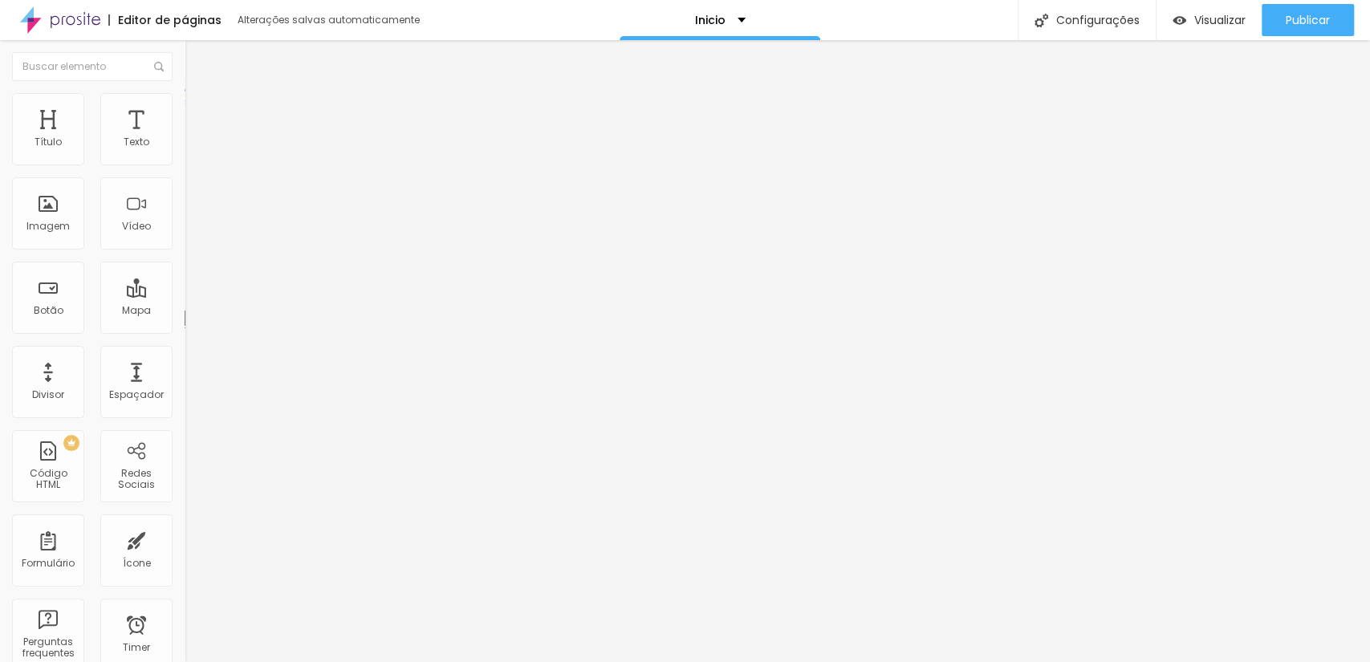
type input "106"
drag, startPoint x: 59, startPoint y: 158, endPoint x: 155, endPoint y: 158, distance: 96.3
click at [185, 295] on input "range" at bounding box center [237, 301] width 104 height 13
click at [185, 98] on li "Estilo" at bounding box center [277, 101] width 185 height 16
click at [199, 116] on span "Avançado" at bounding box center [225, 120] width 53 height 14
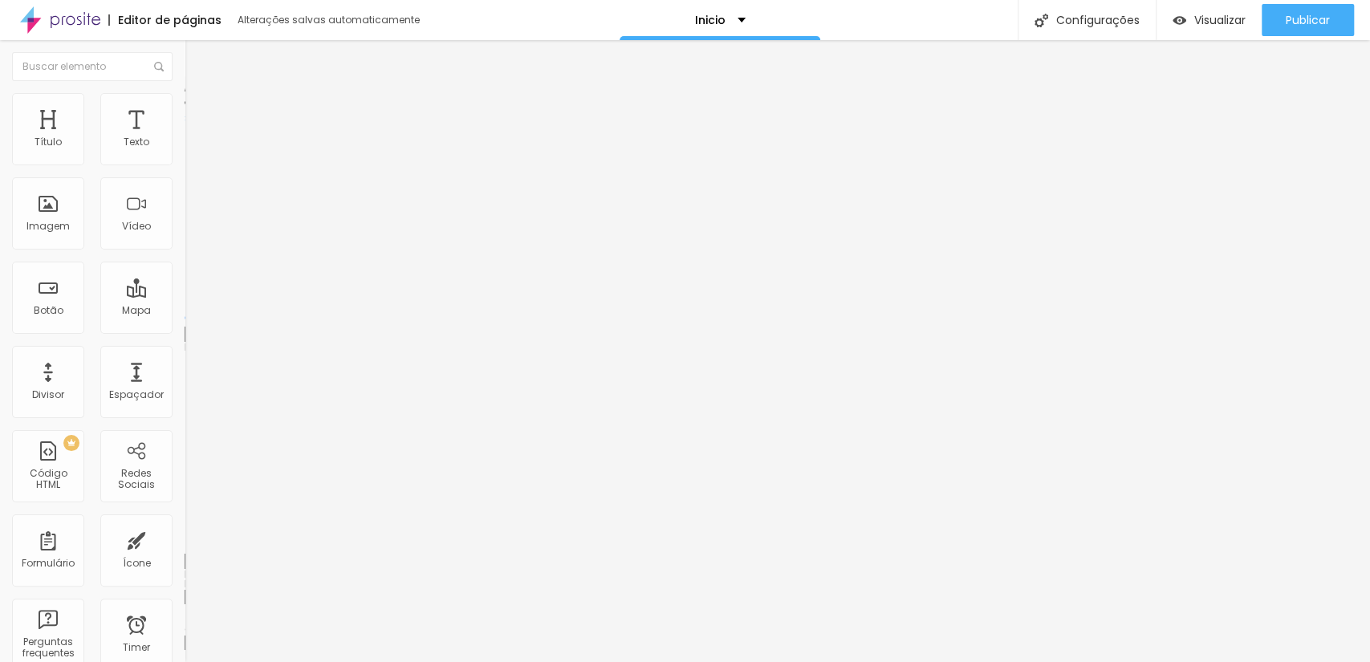
drag, startPoint x: 47, startPoint y: 159, endPoint x: 15, endPoint y: 165, distance: 32.7
click at [185, 311] on input "range" at bounding box center [237, 317] width 104 height 13
click at [185, 100] on img at bounding box center [192, 100] width 14 height 14
click at [185, 165] on input "range" at bounding box center [237, 158] width 104 height 13
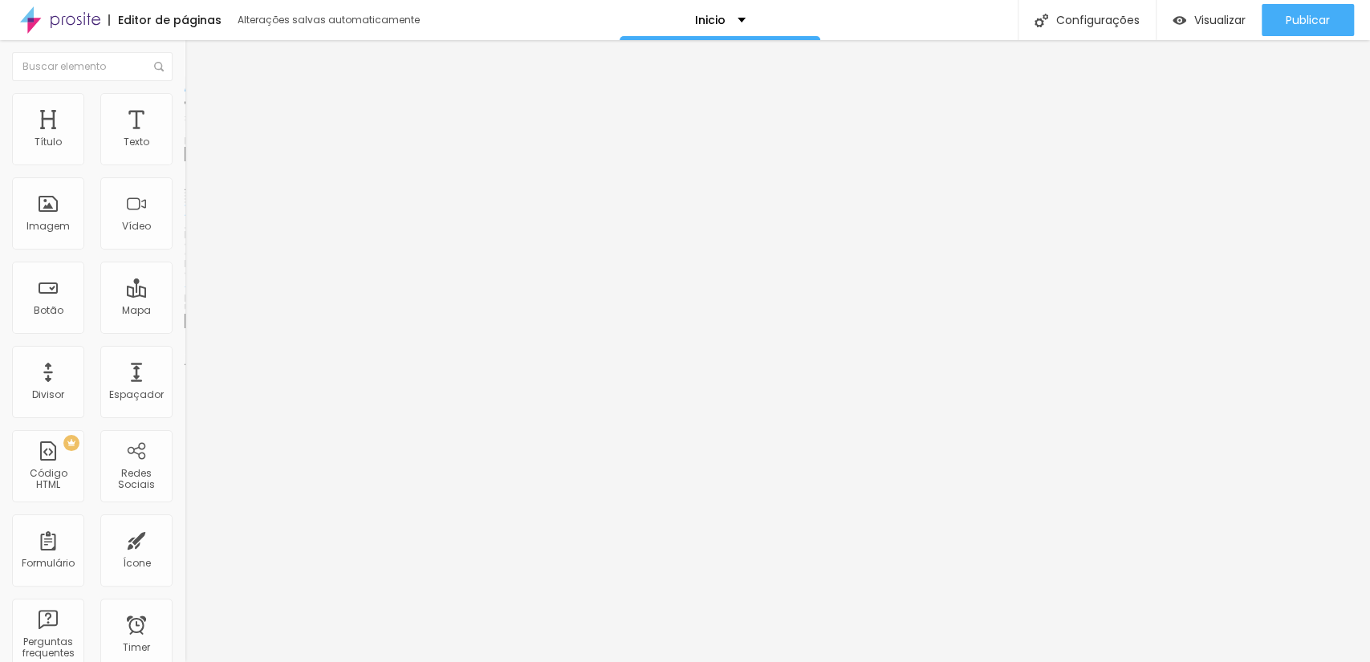
click at [185, 138] on span "Trocar imagem" at bounding box center [228, 131] width 87 height 14
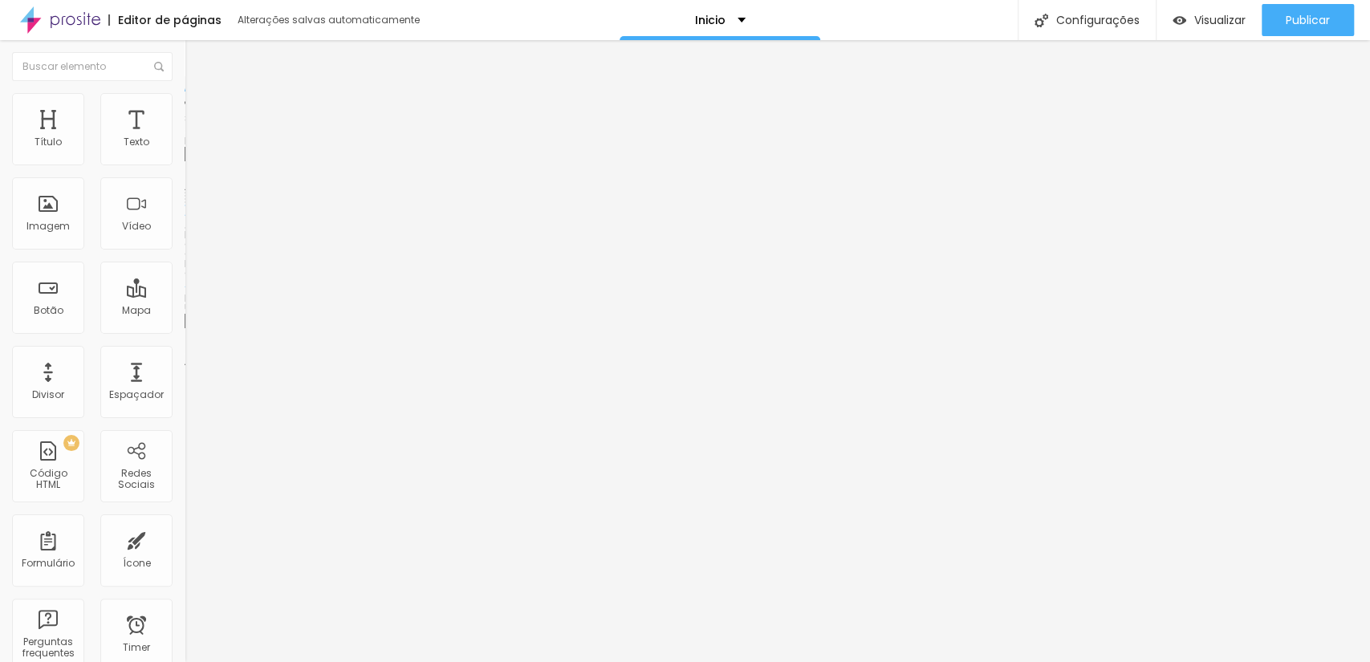
scroll to position [2631, 0]
click at [185, 138] on span "Trocar imagem" at bounding box center [228, 131] width 87 height 14
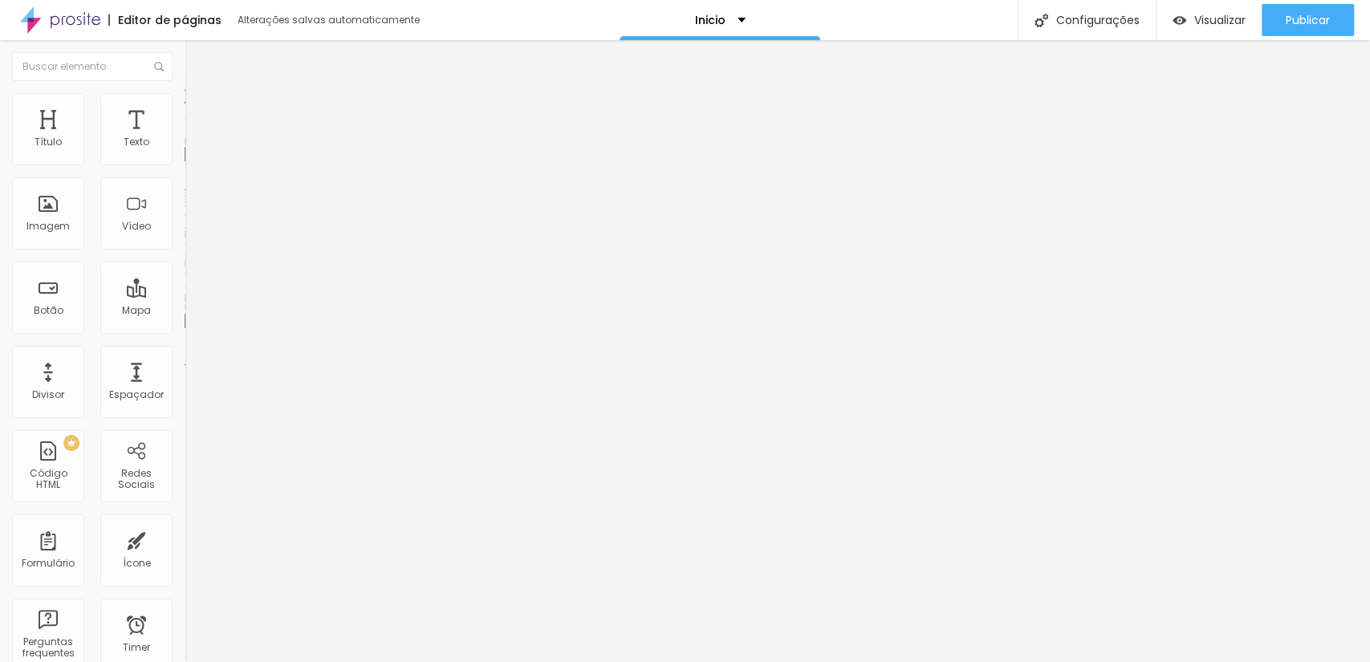
click at [185, 138] on span "Trocar imagem" at bounding box center [228, 131] width 87 height 14
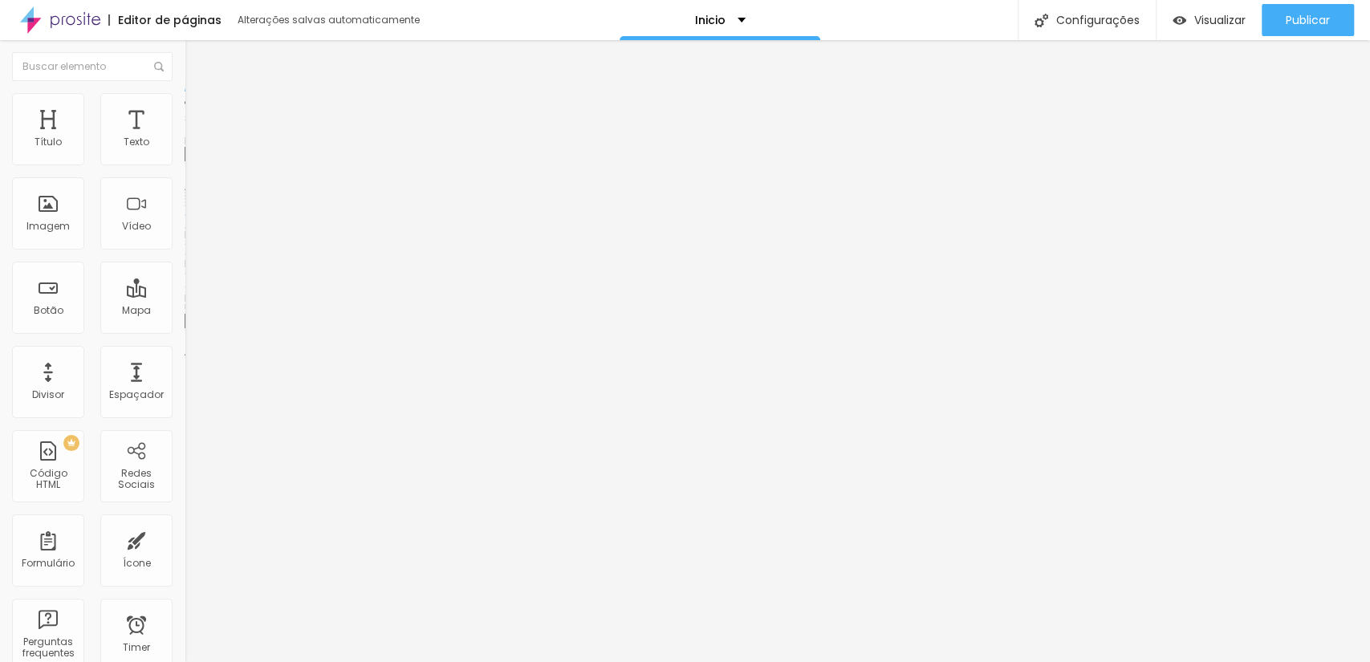
click at [185, 294] on div "Proporção Original Cinema 16:9 Padrão 4:3 Quadrado 1:1 Original" at bounding box center [277, 261] width 185 height 63
click at [185, 251] on span "Original" at bounding box center [204, 245] width 39 height 14
click at [185, 280] on span "Quadrado" at bounding box center [211, 274] width 52 height 14
click at [185, 269] on div "Padrão 4:3" at bounding box center [277, 264] width 185 height 10
click at [185, 261] on span "Cinema" at bounding box center [205, 254] width 40 height 14
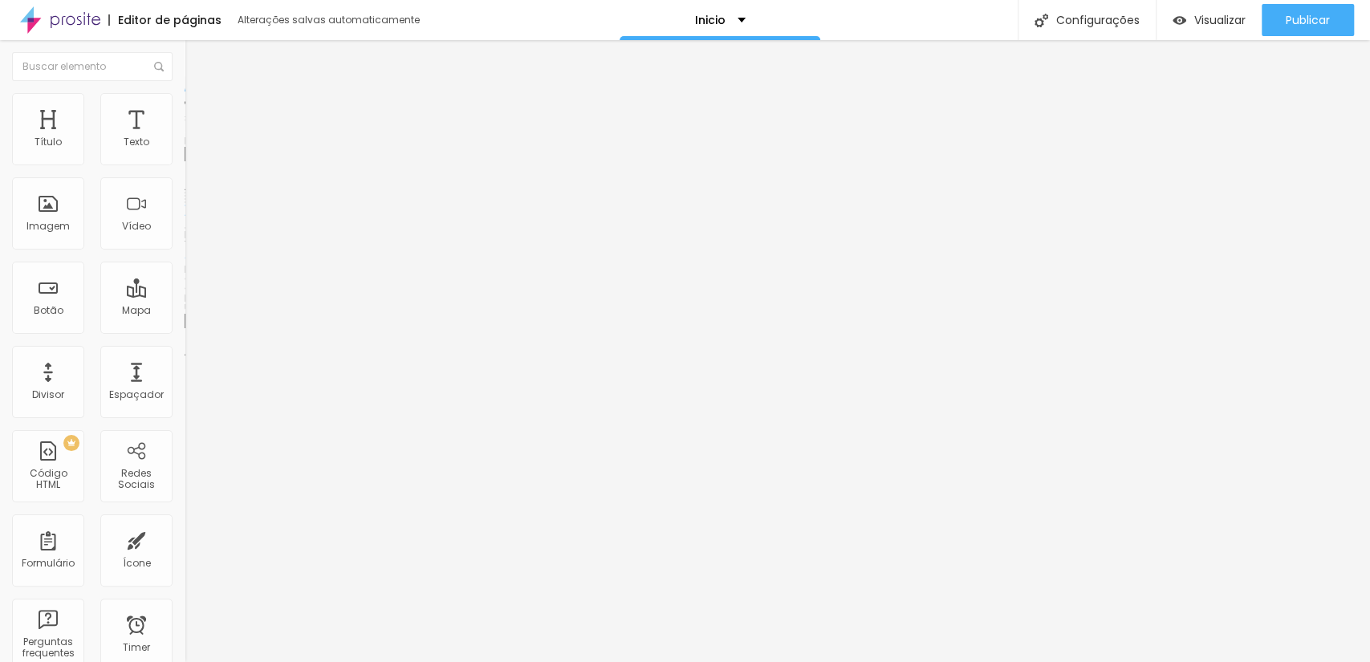
click at [185, 251] on span "16:9 Cinema" at bounding box center [215, 245] width 61 height 14
click at [185, 295] on span "Original" at bounding box center [204, 289] width 39 height 14
click at [185, 138] on span "Trocar imagem" at bounding box center [228, 131] width 87 height 14
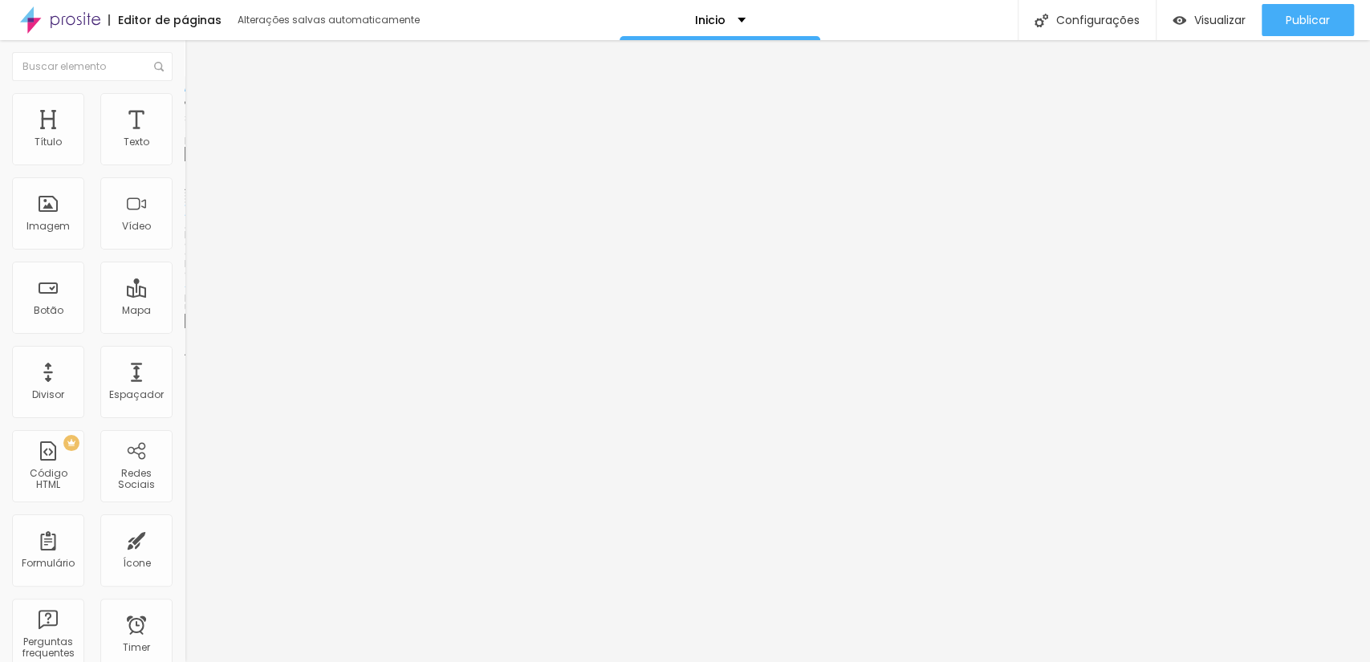
click at [185, 138] on span "Trocar imagem" at bounding box center [228, 131] width 87 height 14
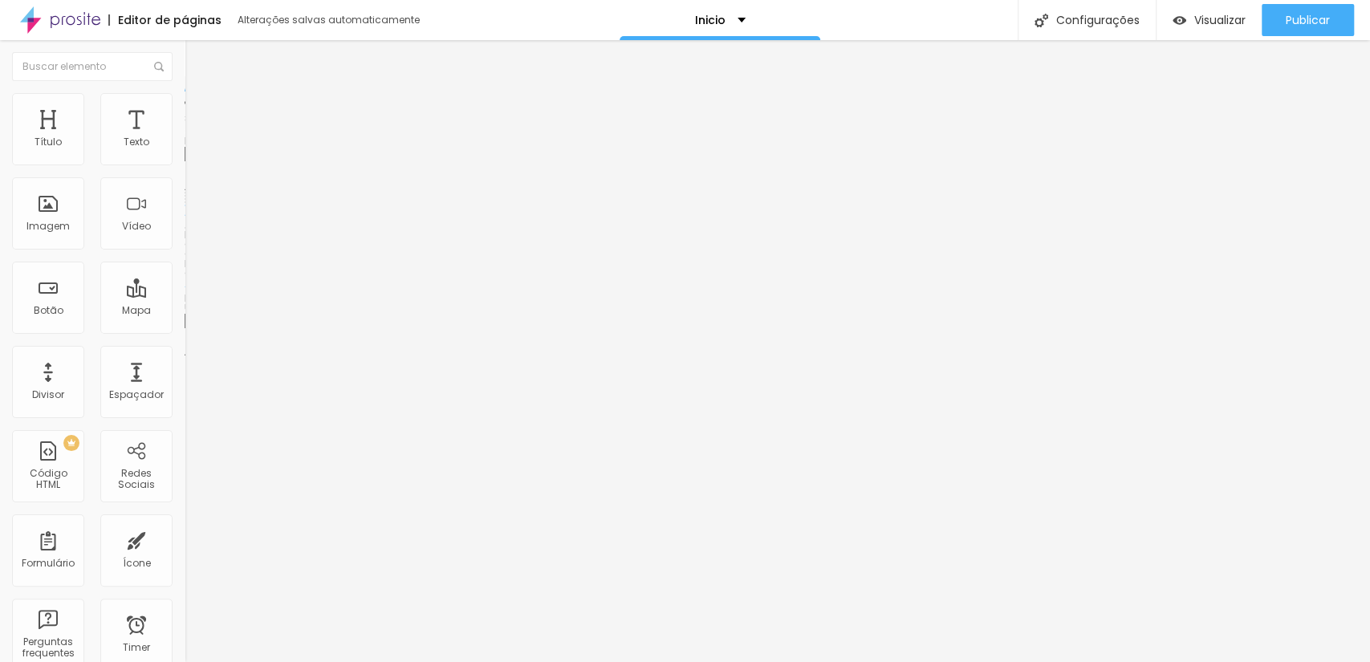
click at [185, 138] on span "Trocar imagem" at bounding box center [228, 131] width 87 height 14
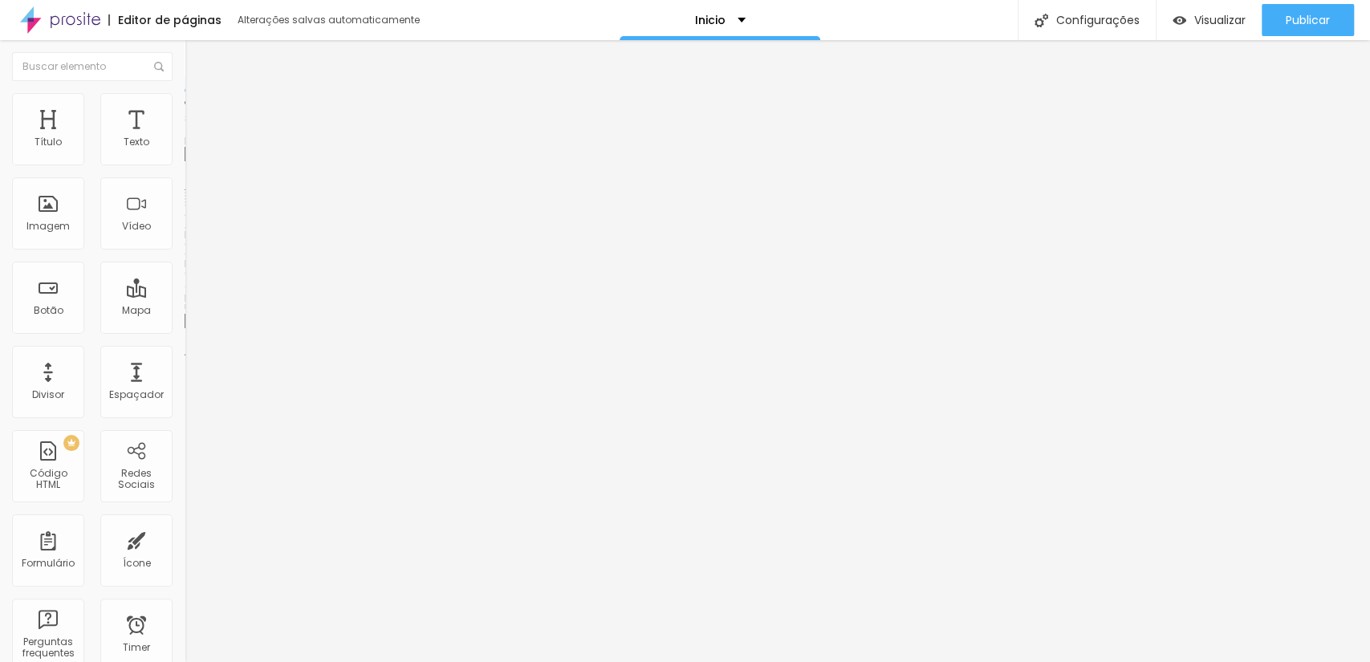
click at [185, 138] on span "Trocar imagem" at bounding box center [228, 131] width 87 height 14
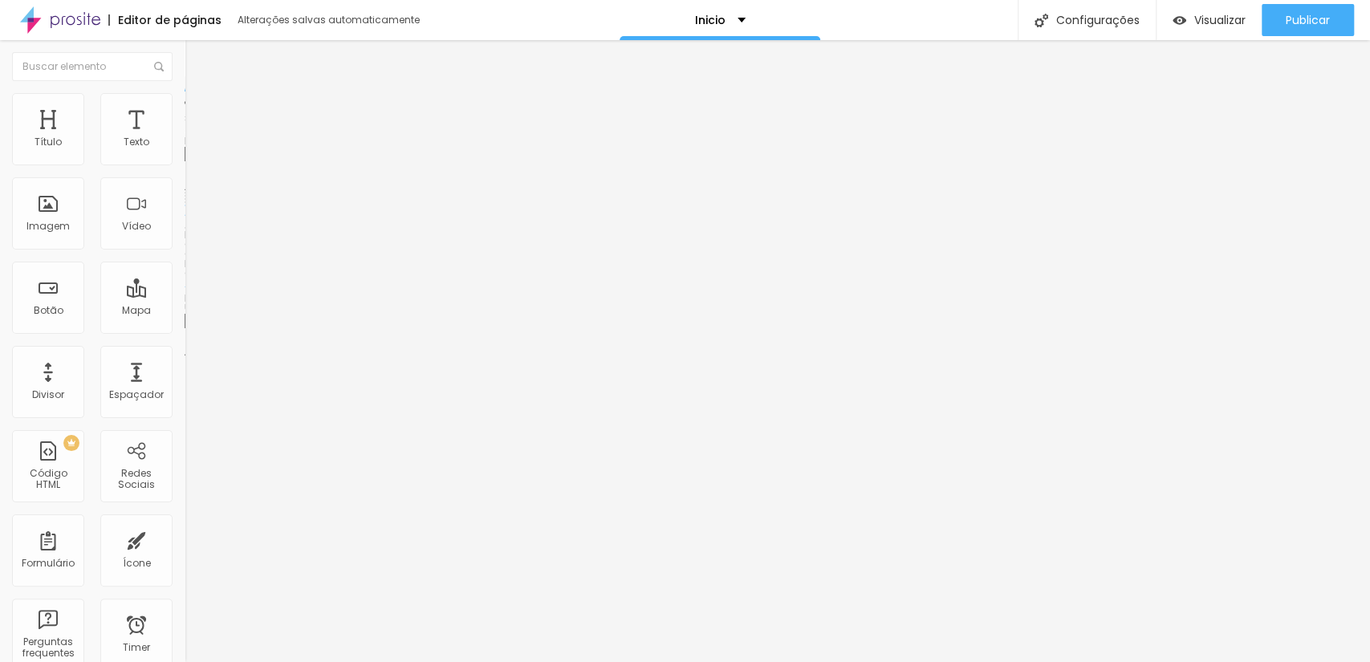
scroll to position [3781, 0]
click at [343, 661] on div at bounding box center [685, 672] width 1370 height 0
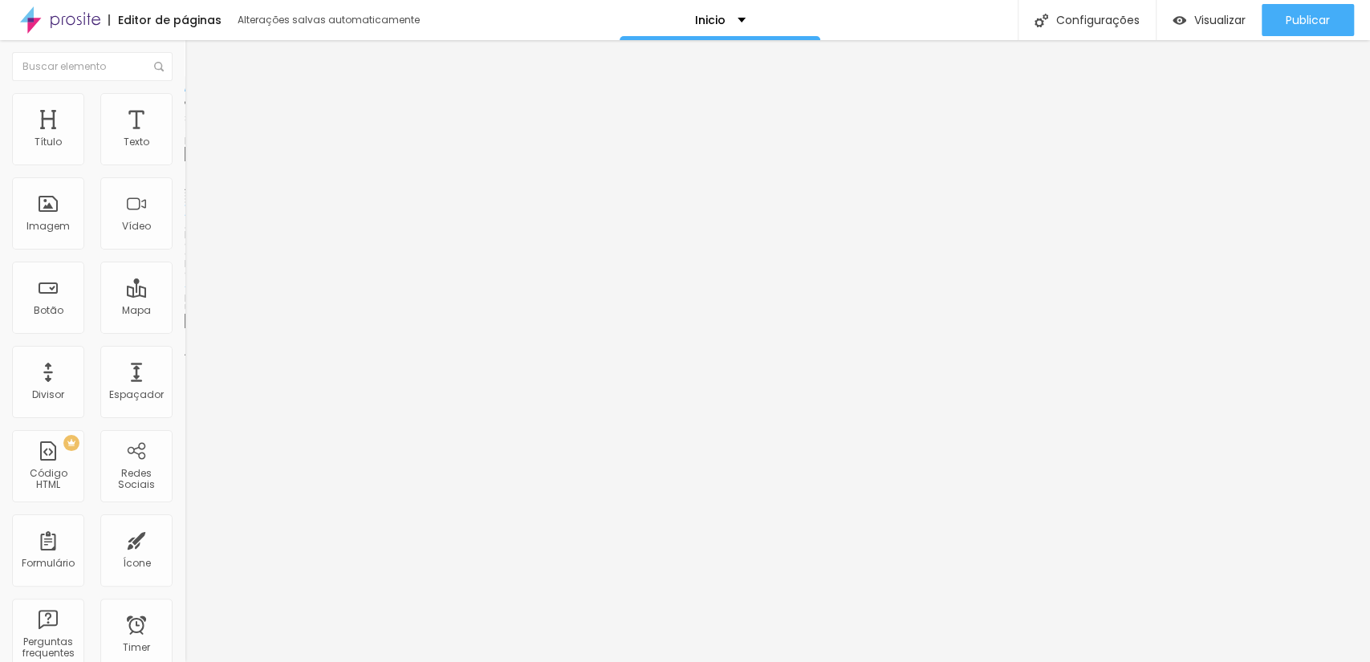
click at [199, 108] on span "Estilo" at bounding box center [211, 104] width 25 height 14
drag, startPoint x: 47, startPoint y: 175, endPoint x: 42, endPoint y: 181, distance: 8.5
click at [185, 165] on input "range" at bounding box center [237, 158] width 104 height 13
click at [185, 138] on span "Trocar imagem" at bounding box center [228, 131] width 87 height 14
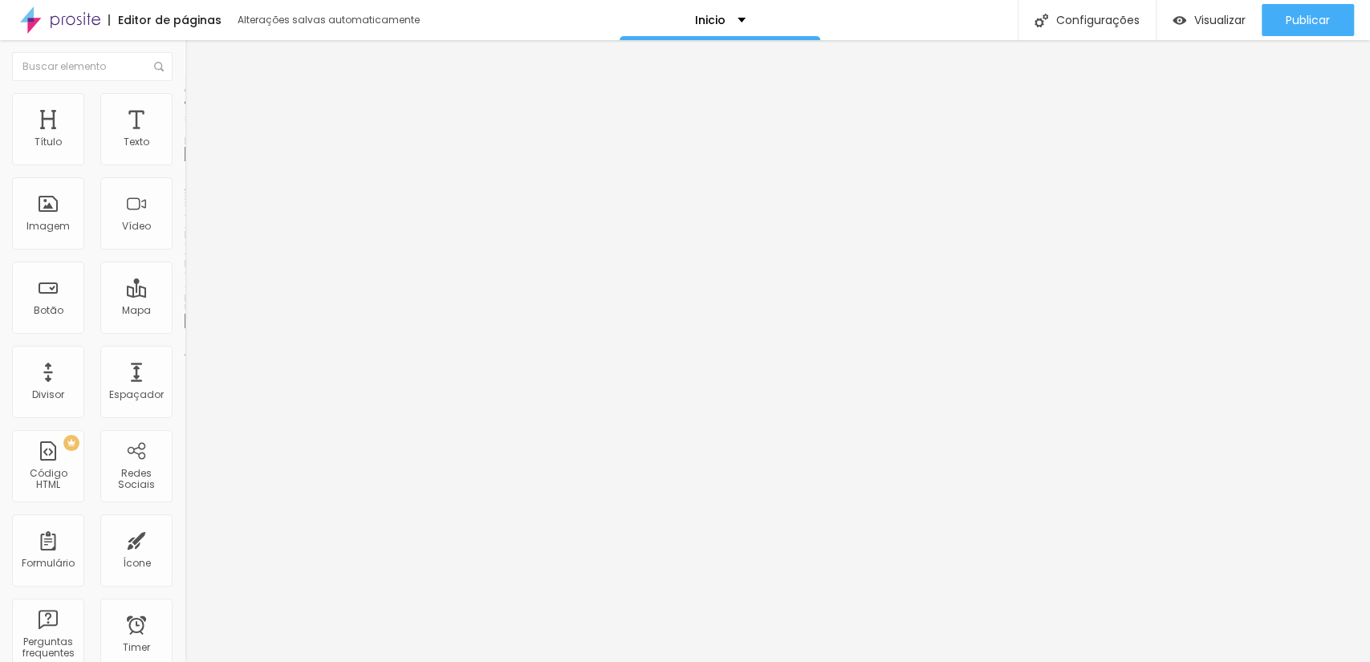
click at [185, 138] on span "Trocar imagem" at bounding box center [228, 131] width 87 height 14
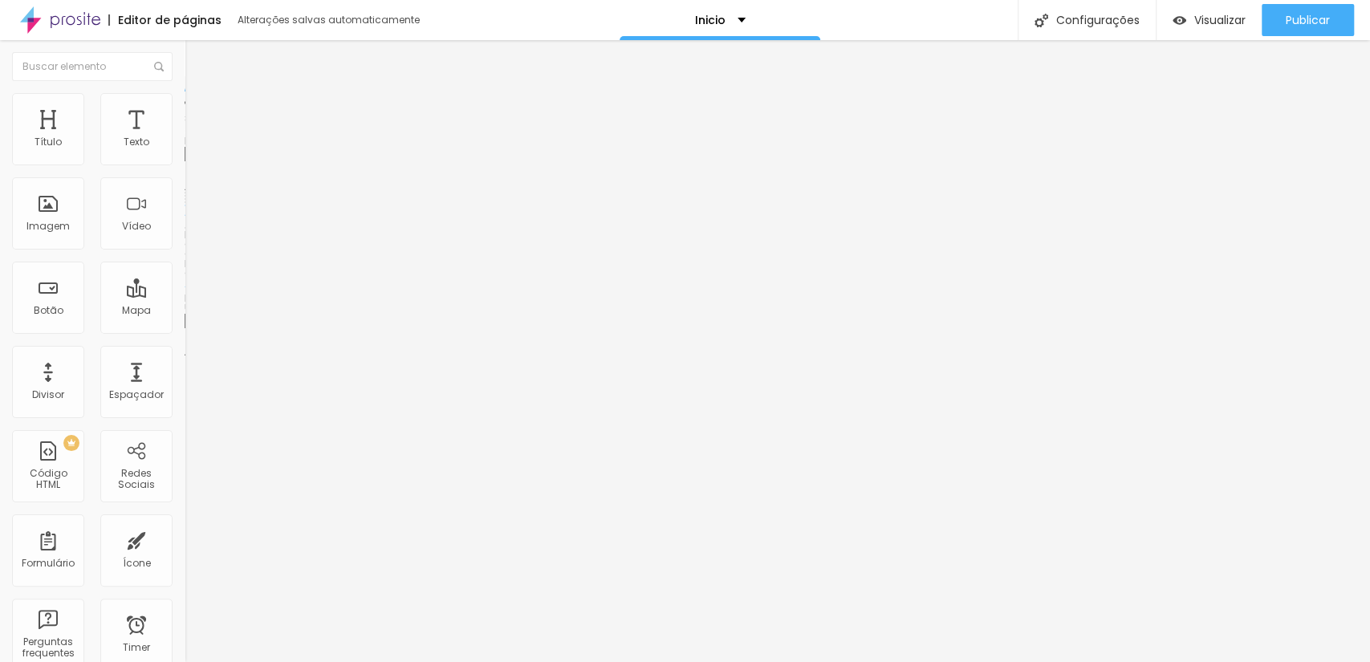
scroll to position [5626, 0]
click at [185, 138] on span "Trocar imagem" at bounding box center [228, 131] width 87 height 14
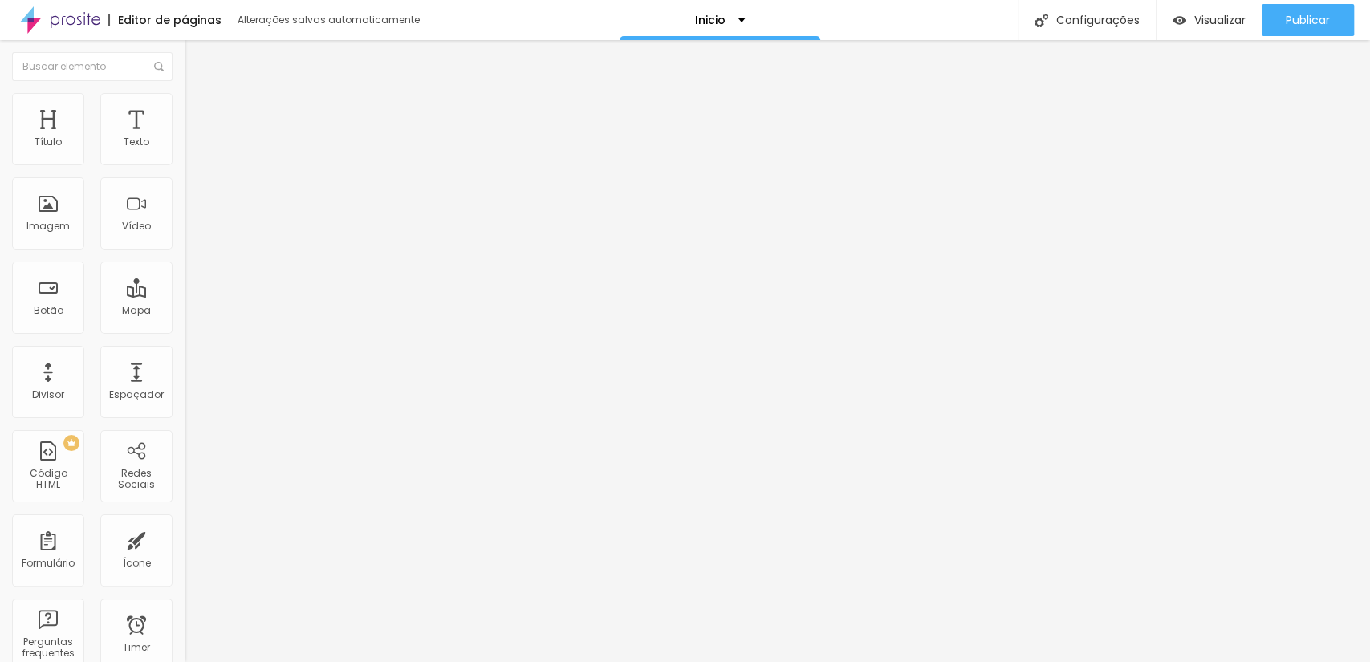
click at [1314, 26] on span "Publicar" at bounding box center [1308, 20] width 44 height 13
click at [1214, 18] on span "Visualizar" at bounding box center [1205, 20] width 51 height 13
